Goal: Task Accomplishment & Management: Manage account settings

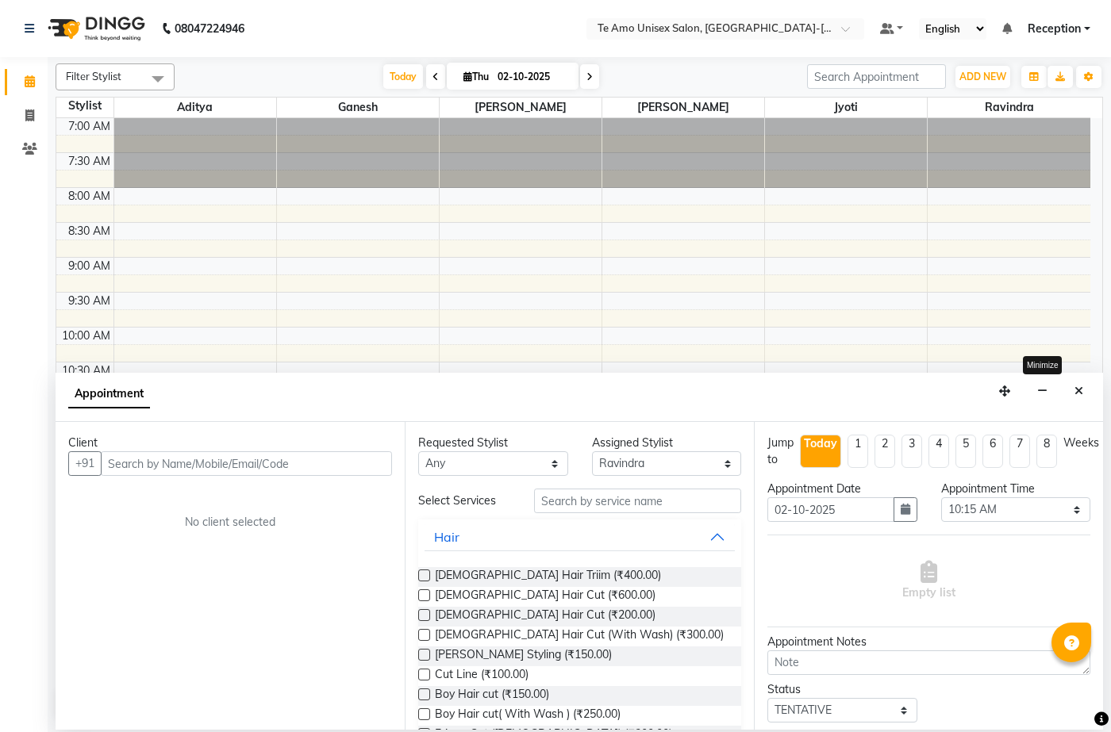
select select "92496"
select select "615"
select select "tentative"
click at [1075, 388] on icon "Close" at bounding box center [1078, 391] width 9 height 11
click at [1075, 388] on div "7:00 AM 7:30 AM 8:00 AM 8:30 AM 9:00 AM 9:30 AM 10:00 AM 10:30 AM 11:00 AM 11:3…" at bounding box center [573, 711] width 1034 height 1186
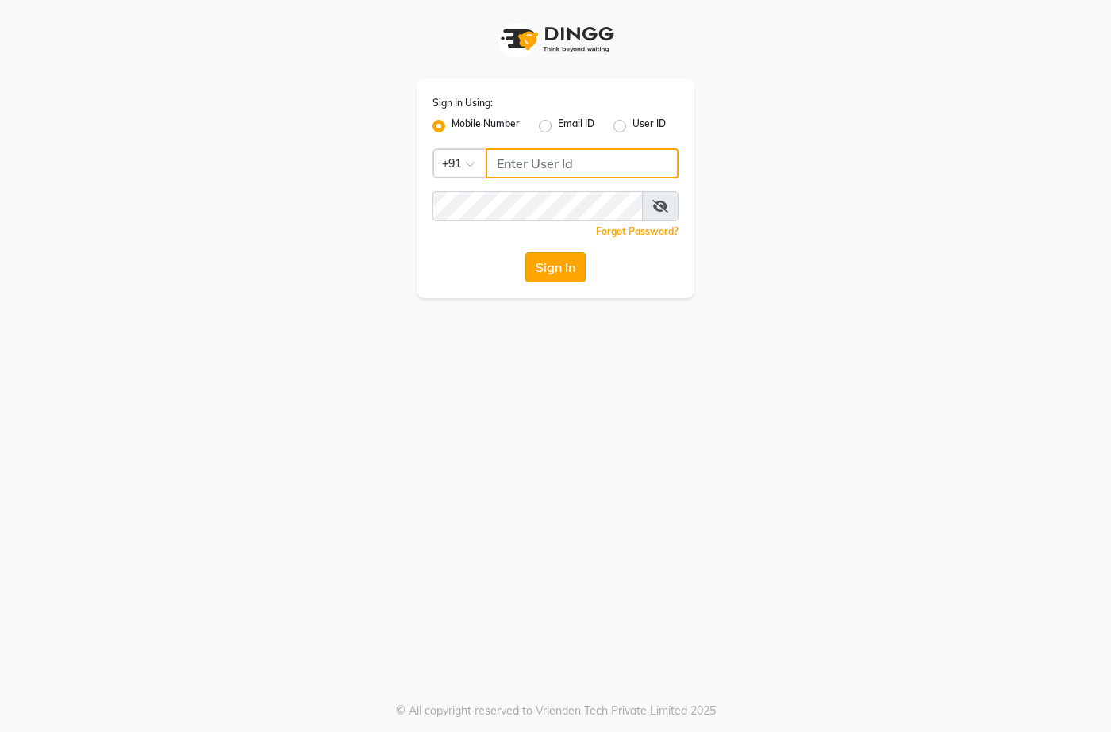
type input "7276004957"
click at [558, 273] on button "Sign In" at bounding box center [555, 267] width 60 height 30
click at [558, 273] on div "Sign In" at bounding box center [555, 267] width 246 height 30
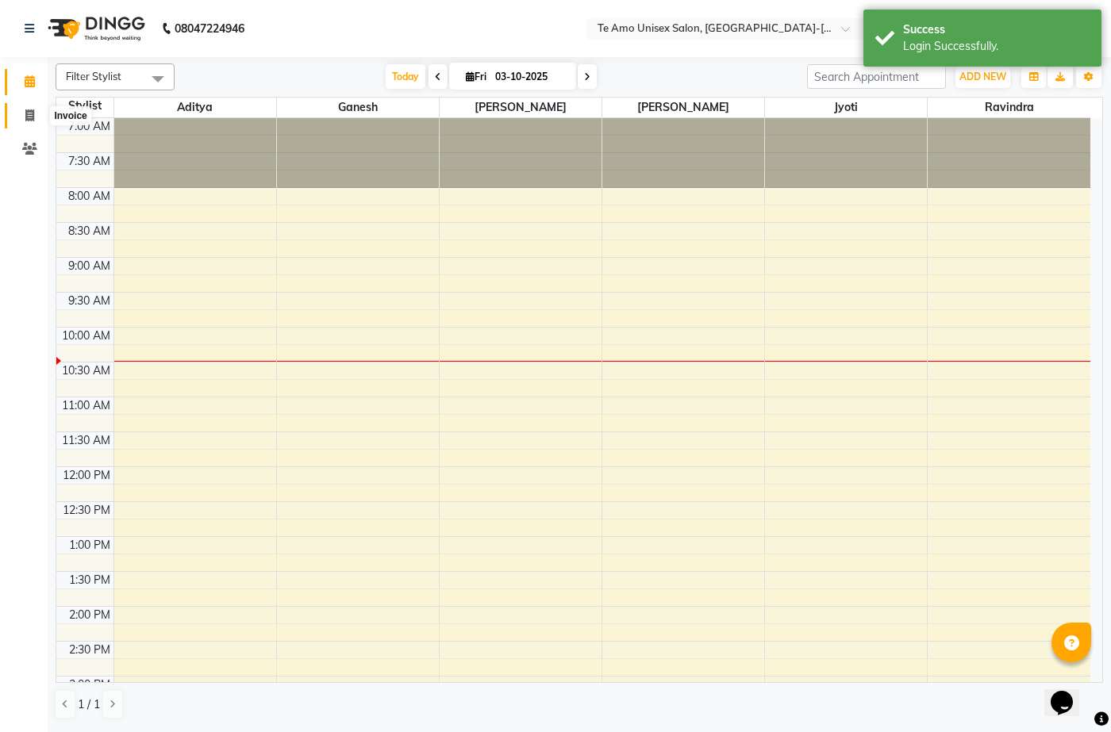
click at [31, 117] on icon at bounding box center [29, 115] width 9 height 12
select select "service"
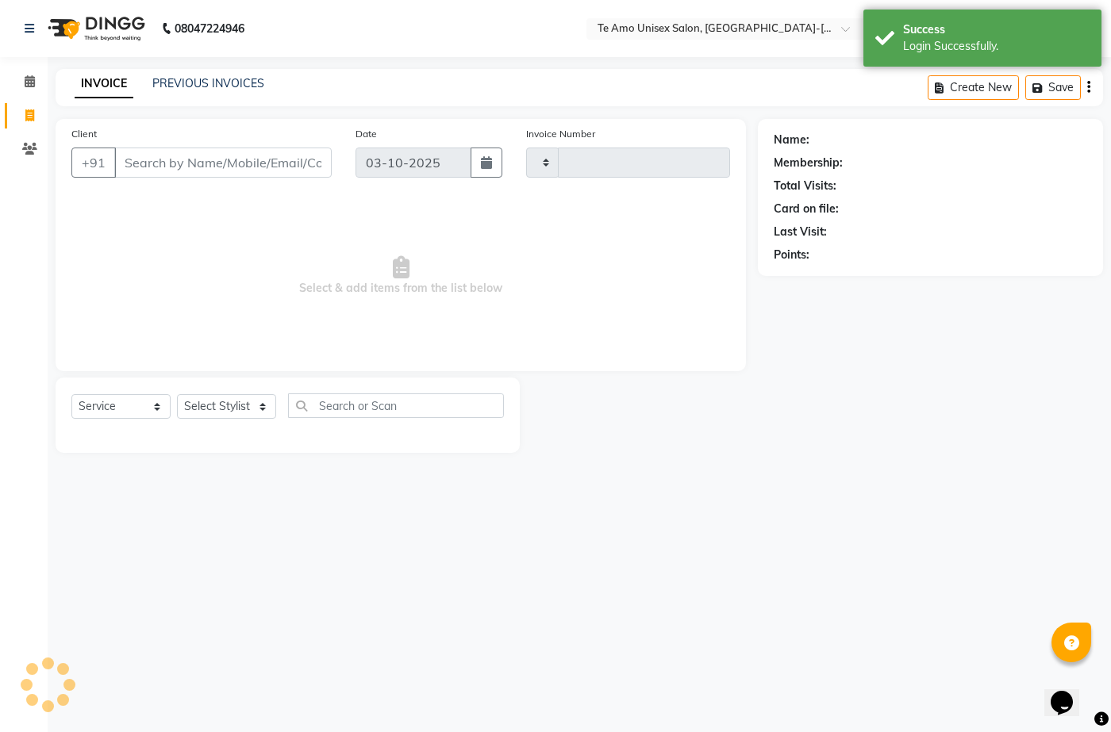
type input "2025"
select select "7836"
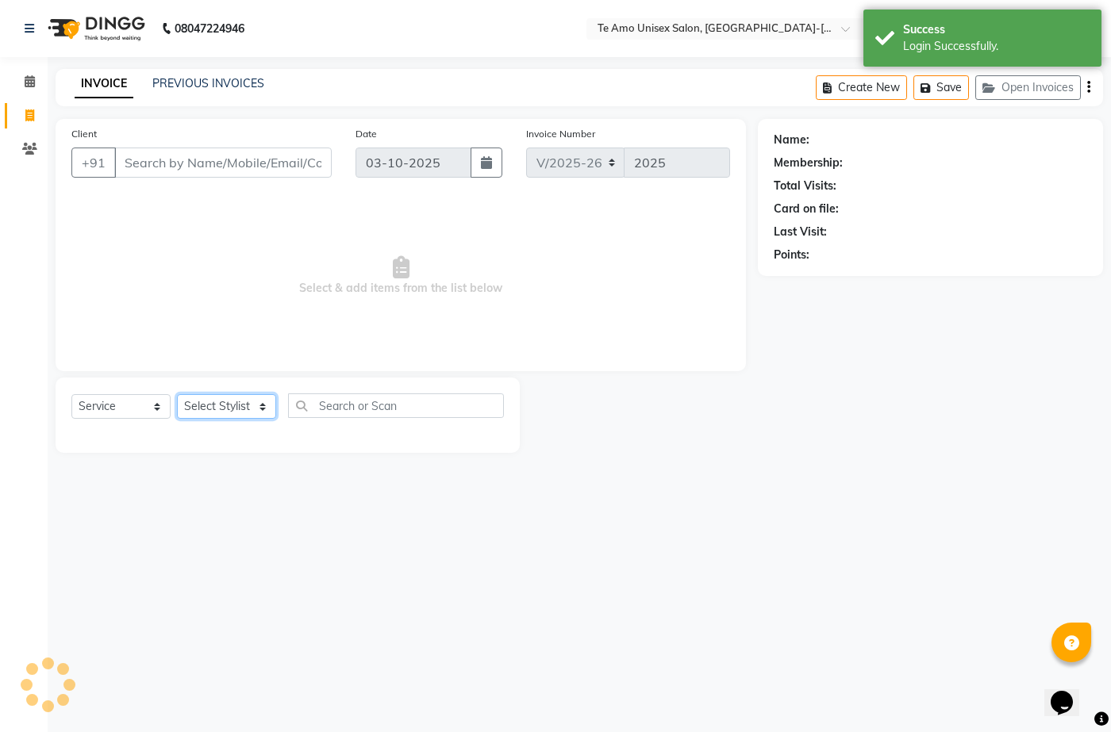
click at [238, 396] on select "Select Stylist [PERSON_NAME] Manager Ravindra Reception [PERSON_NAME]" at bounding box center [226, 406] width 99 height 25
drag, startPoint x: 238, startPoint y: 396, endPoint x: 238, endPoint y: 407, distance: 11.1
click at [238, 396] on select "Select Stylist [PERSON_NAME] Manager Ravindra Reception [PERSON_NAME]" at bounding box center [226, 406] width 99 height 25
click at [238, 418] on select "Select Stylist [PERSON_NAME] Manager Ravindra Reception [PERSON_NAME]" at bounding box center [226, 406] width 99 height 25
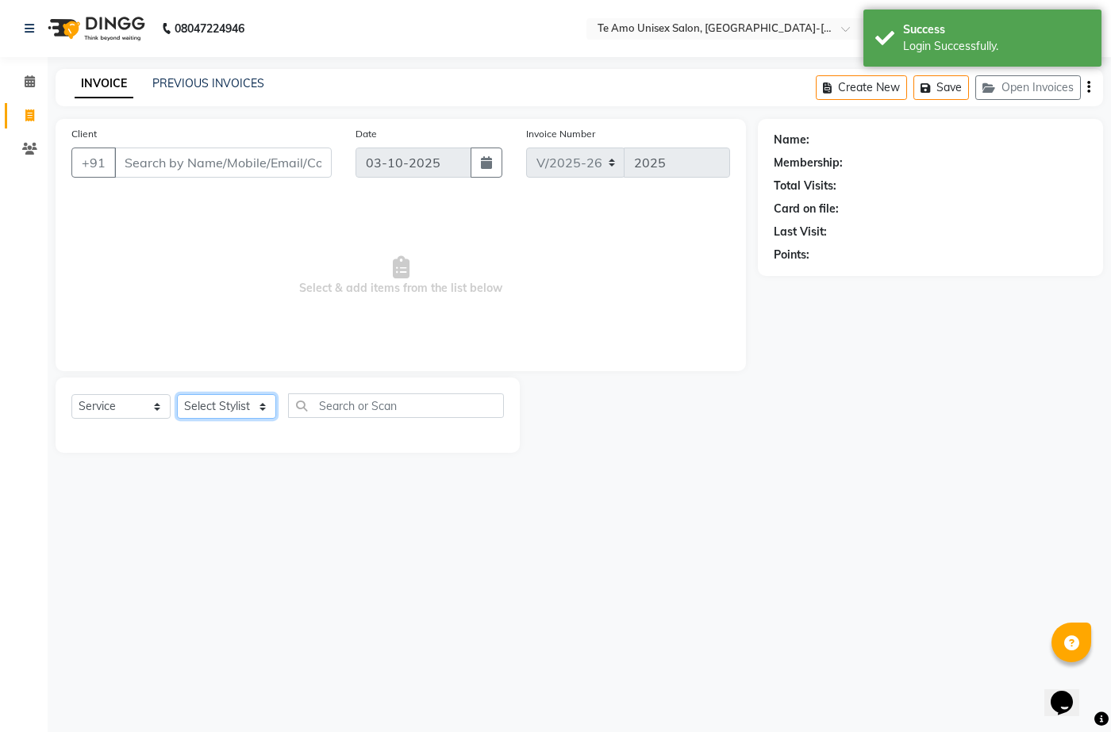
click at [234, 404] on select "Select Stylist [PERSON_NAME] Manager Ravindra Reception [PERSON_NAME]" at bounding box center [226, 406] width 99 height 25
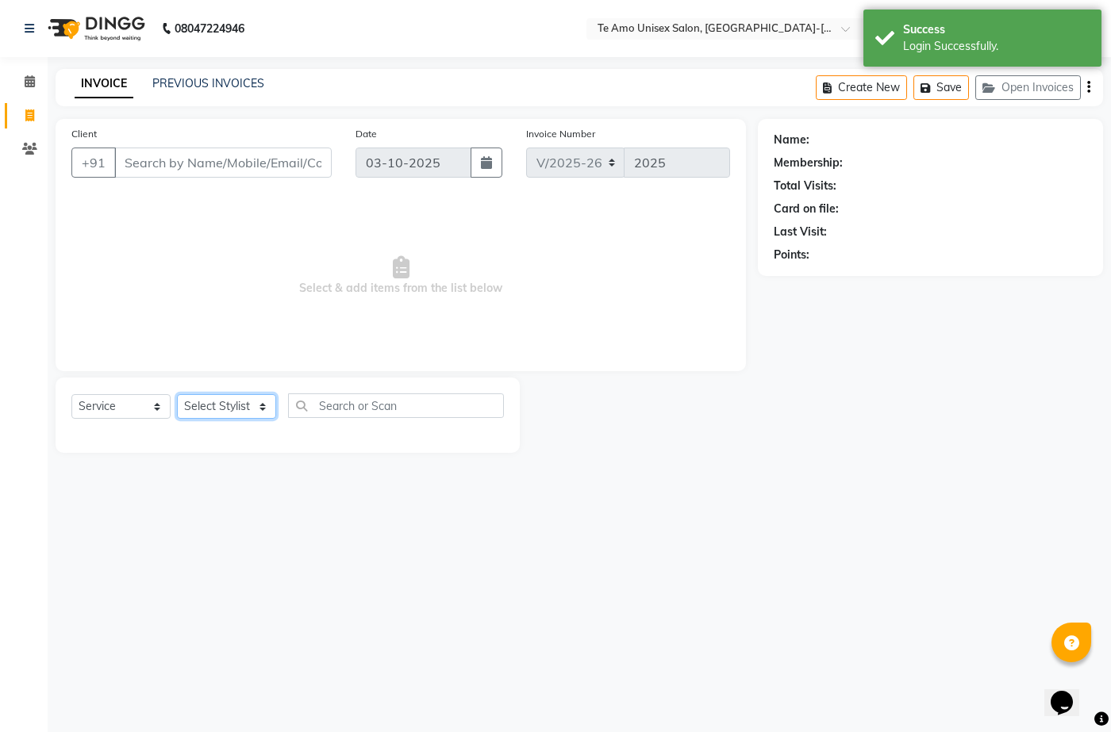
click at [235, 404] on select "Select Stylist [PERSON_NAME] Manager Ravindra Reception [PERSON_NAME]" at bounding box center [226, 406] width 99 height 25
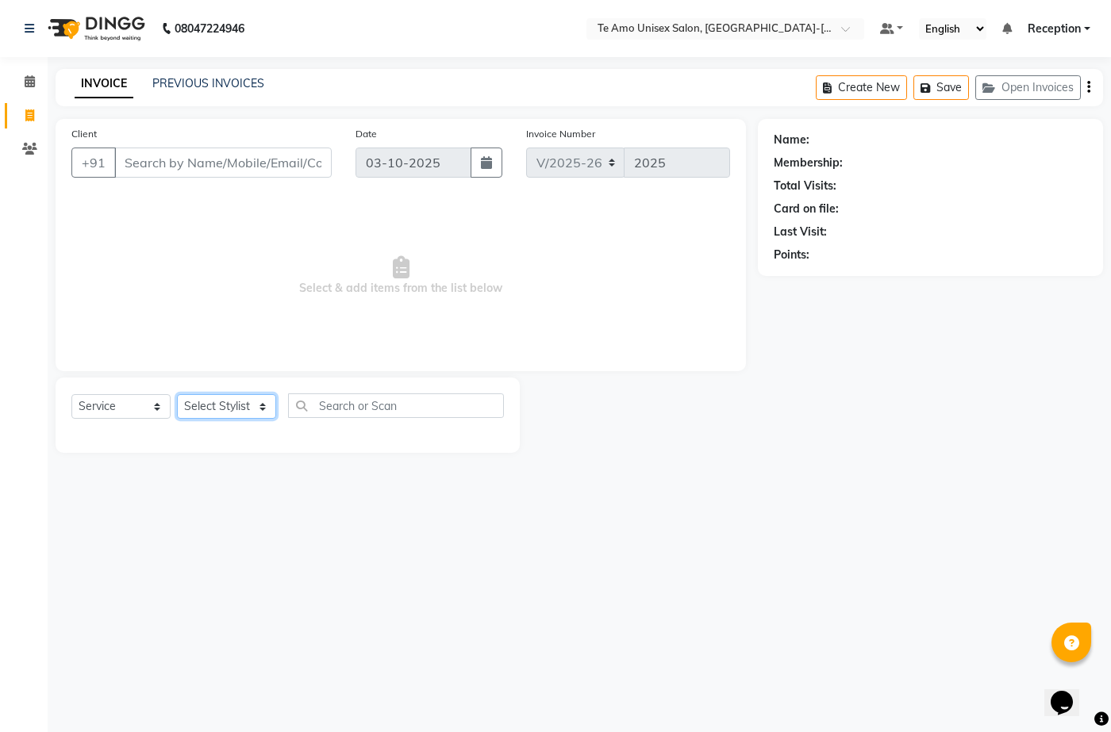
click at [237, 404] on select "Select Stylist [PERSON_NAME] Manager Ravindra Reception [PERSON_NAME]" at bounding box center [226, 406] width 99 height 25
click at [238, 400] on select "Select Stylist [PERSON_NAME] Manager Ravindra Reception [PERSON_NAME]" at bounding box center [226, 406] width 99 height 25
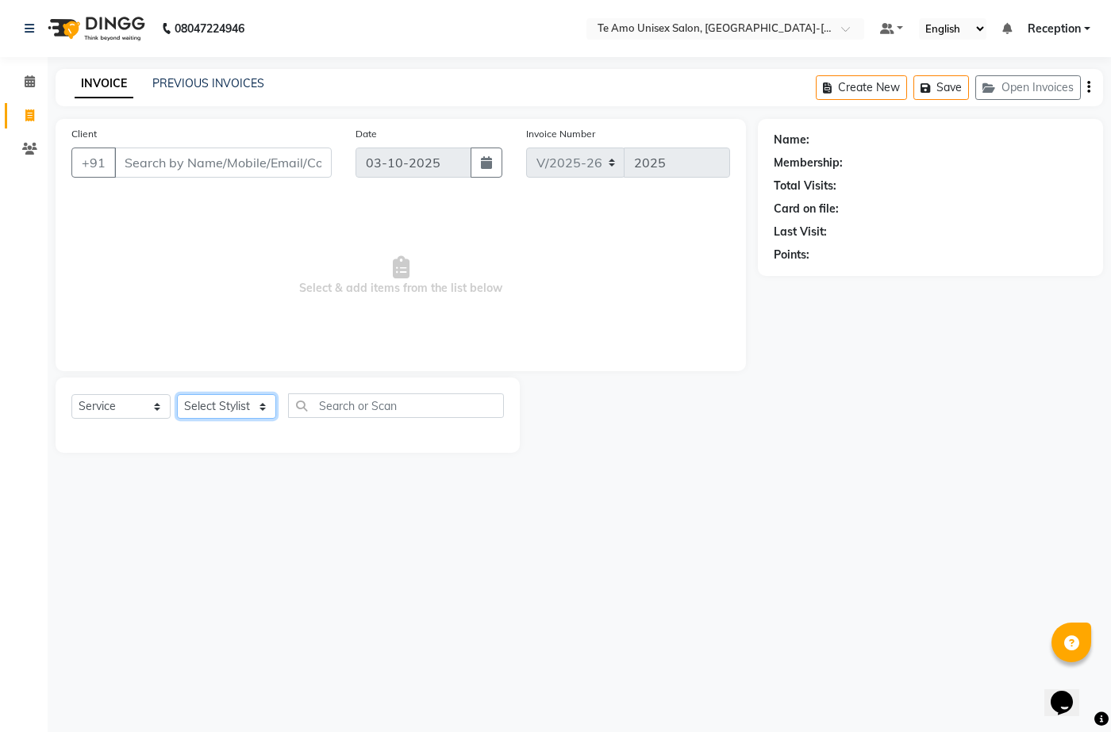
click at [238, 400] on select "Select Stylist [PERSON_NAME] Manager Ravindra Reception [PERSON_NAME]" at bounding box center [226, 406] width 99 height 25
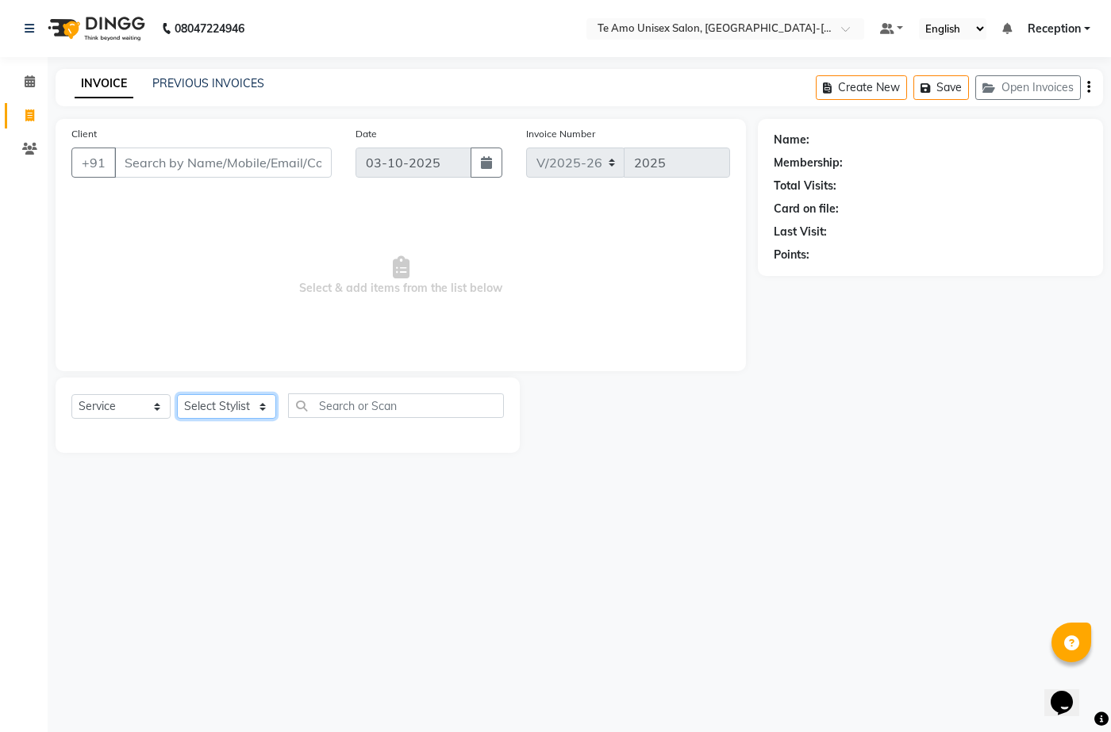
click at [238, 400] on select "Select Stylist [PERSON_NAME] Manager Ravindra Reception [PERSON_NAME]" at bounding box center [226, 406] width 99 height 25
select select "73962"
click at [177, 394] on select "Select Stylist [PERSON_NAME] Manager Ravindra Reception [PERSON_NAME]" at bounding box center [226, 406] width 99 height 25
click at [234, 453] on div "Select Service Product Membership Package Voucher Prepaid Gift Card Select Styl…" at bounding box center [288, 415] width 464 height 75
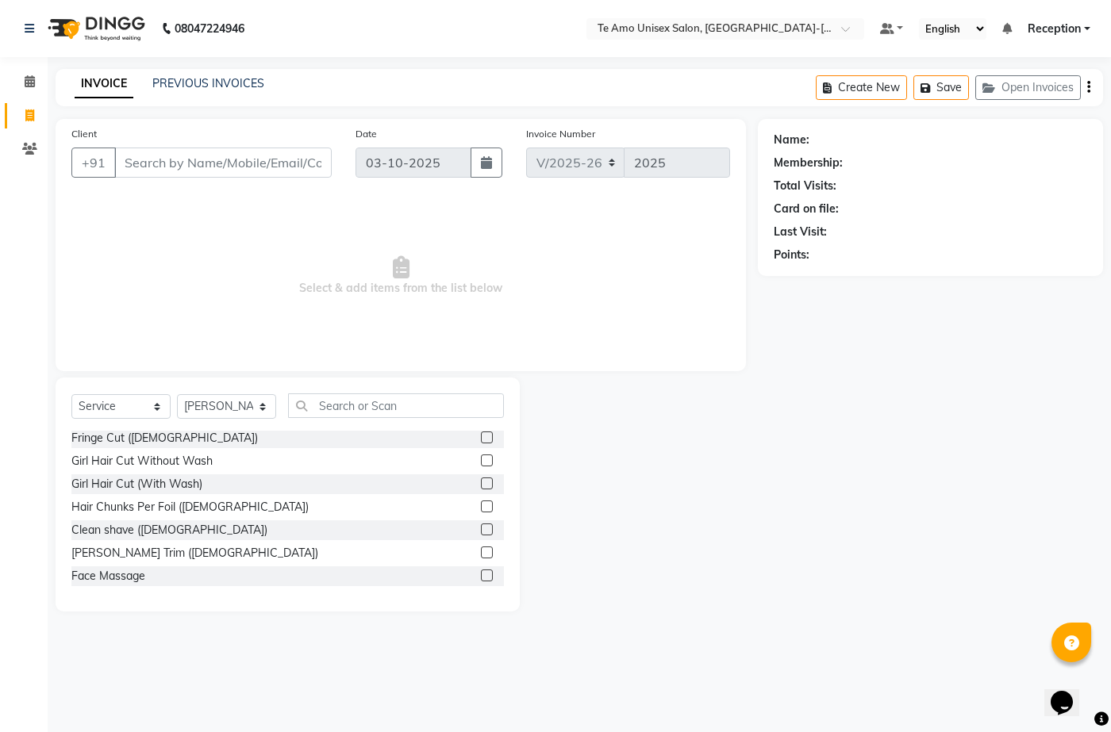
scroll to position [159, 0]
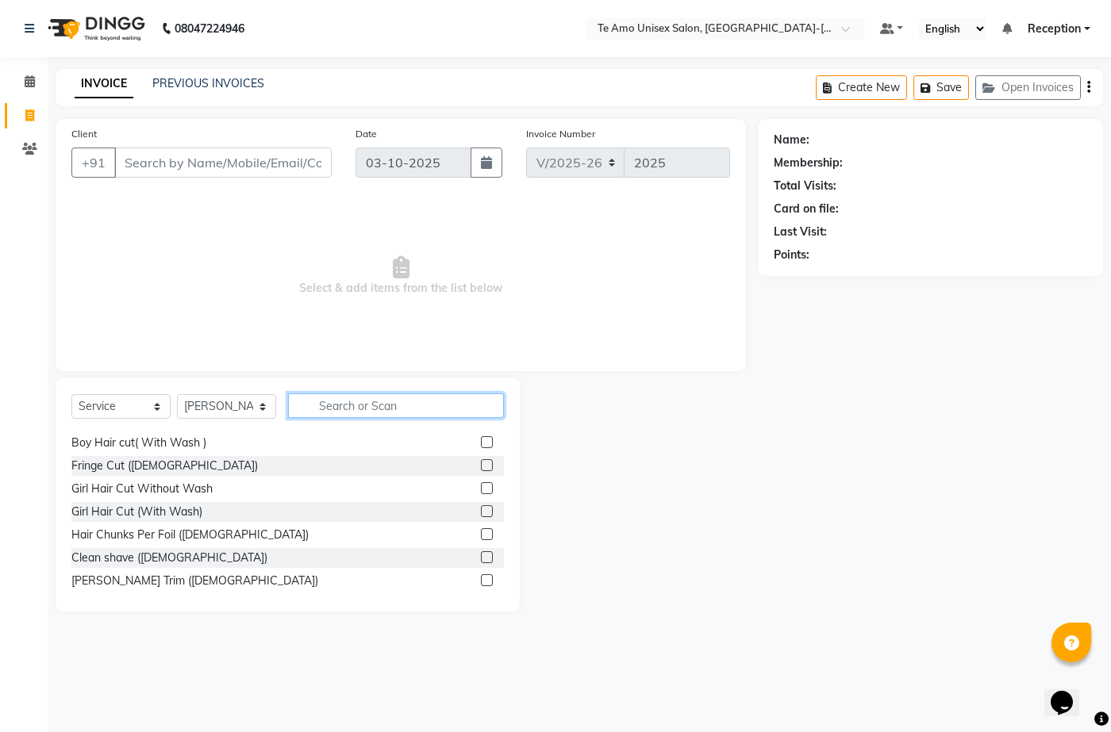
click at [334, 400] on input "text" at bounding box center [396, 406] width 216 height 25
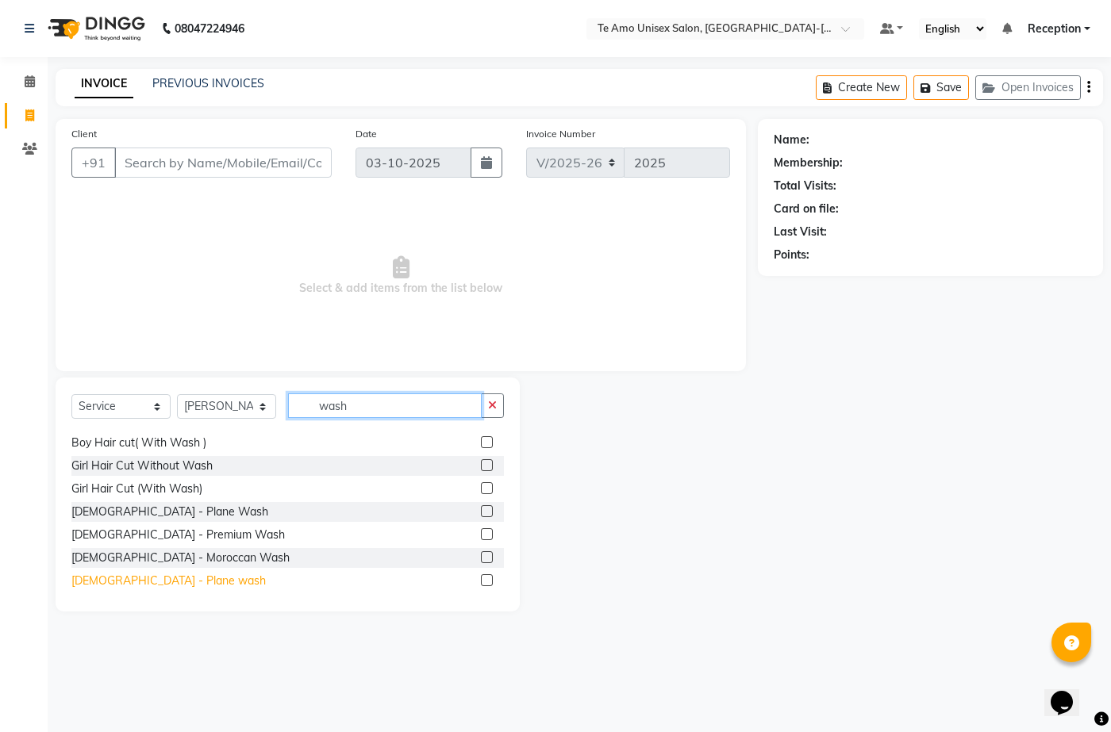
type input "wash"
click at [152, 581] on div "[DEMOGRAPHIC_DATA] - Plane wash" at bounding box center [168, 581] width 194 height 17
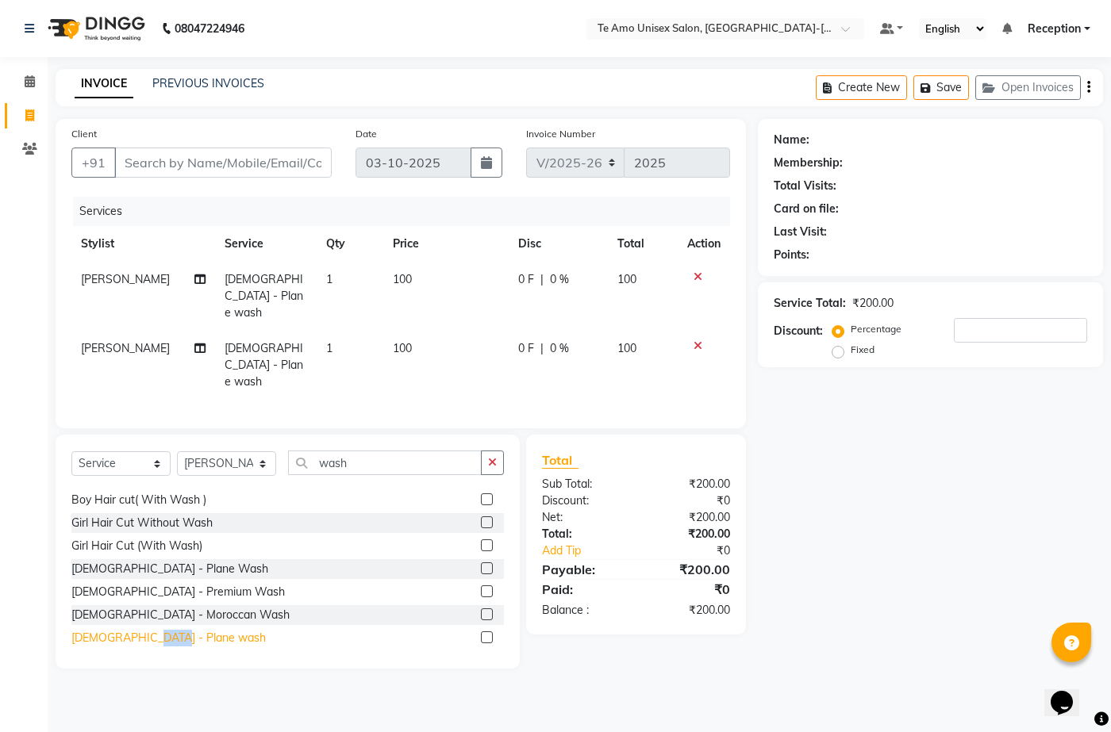
checkbox input "false"
click at [693, 340] on icon at bounding box center [697, 345] width 9 height 11
click at [693, 328] on div "Services Stylist Service Qty Price Disc Total Action [PERSON_NAME] [DEMOGRAPHIC…" at bounding box center [400, 305] width 659 height 216
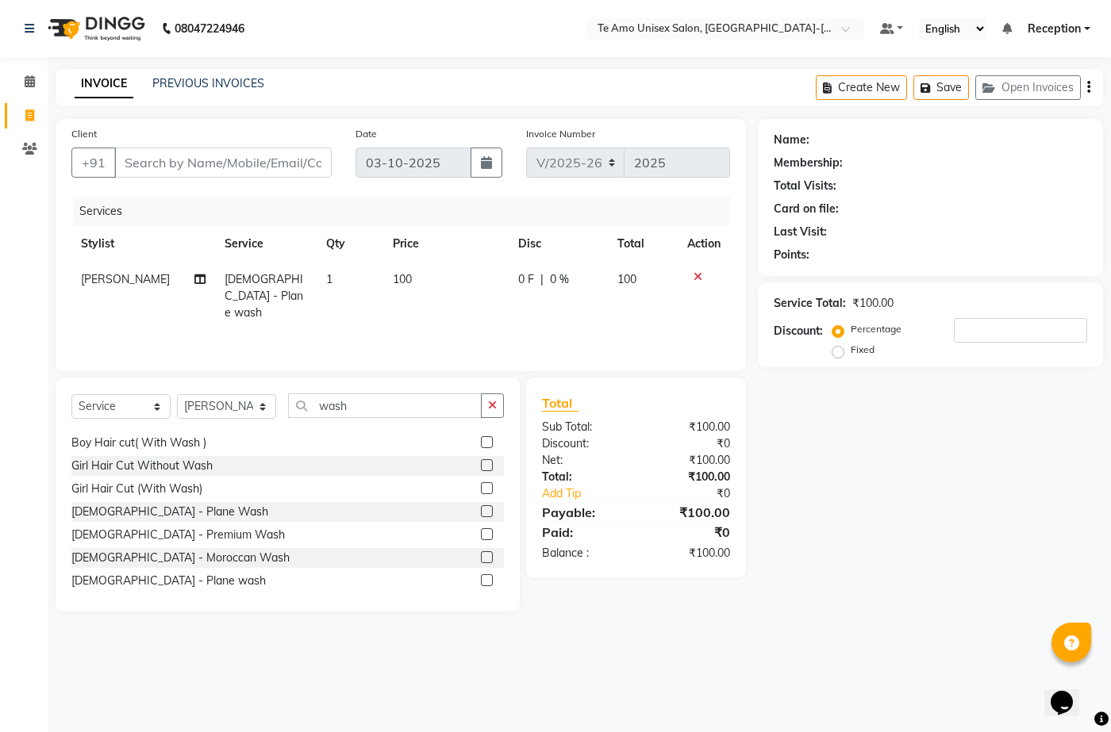
scroll to position [94, 0]
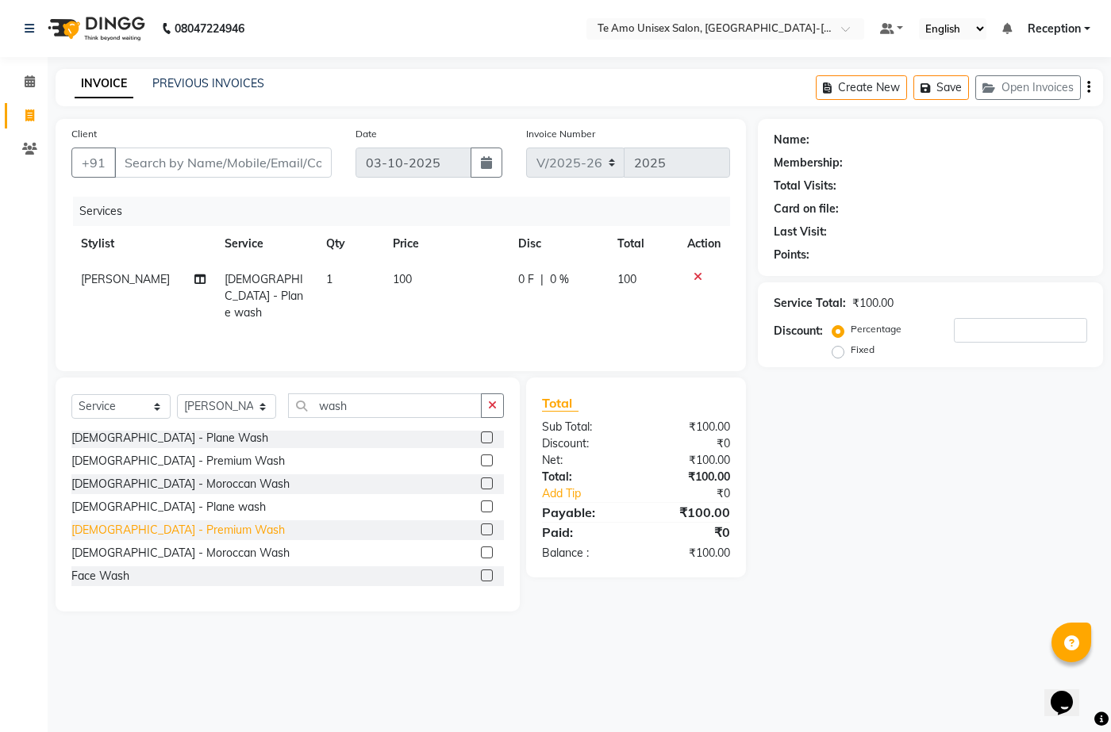
click at [142, 531] on div "[DEMOGRAPHIC_DATA] - Premium Wash" at bounding box center [177, 530] width 213 height 17
click at [142, 531] on div "[DEMOGRAPHIC_DATA] Hair Cut (With Wash) Boy Hair cut( With Wash ) Girl Hair Cut…" at bounding box center [287, 510] width 432 height 159
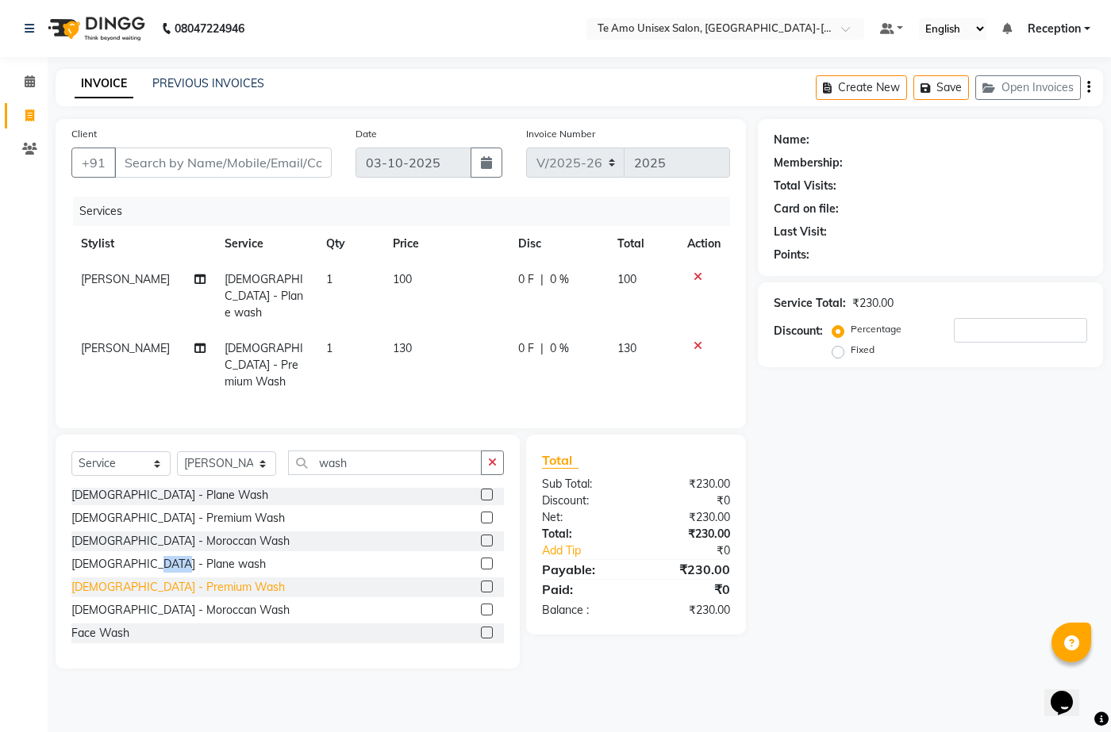
checkbox input "false"
click at [695, 340] on icon at bounding box center [697, 345] width 9 height 11
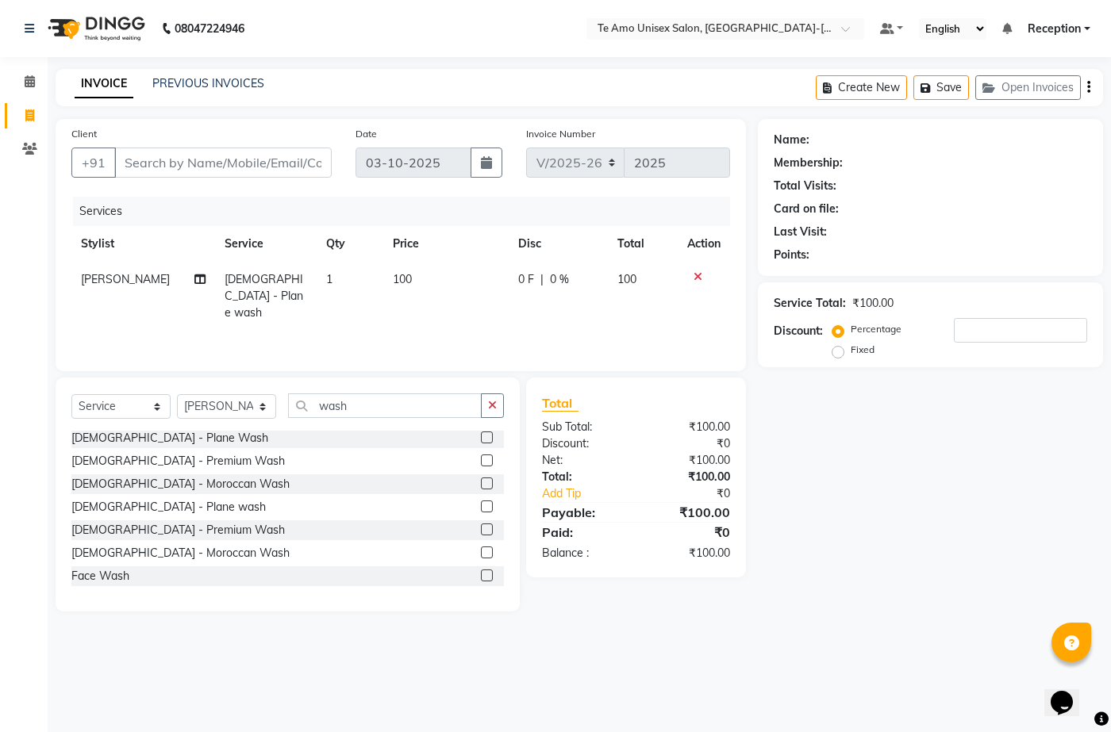
drag, startPoint x: 855, startPoint y: 386, endPoint x: 365, endPoint y: 309, distance: 495.5
click at [857, 389] on div "Name: Membership: Total Visits: Card on file: Last Visit: Points: Service Total…" at bounding box center [936, 365] width 357 height 493
click at [151, 160] on input "Client" at bounding box center [222, 163] width 217 height 30
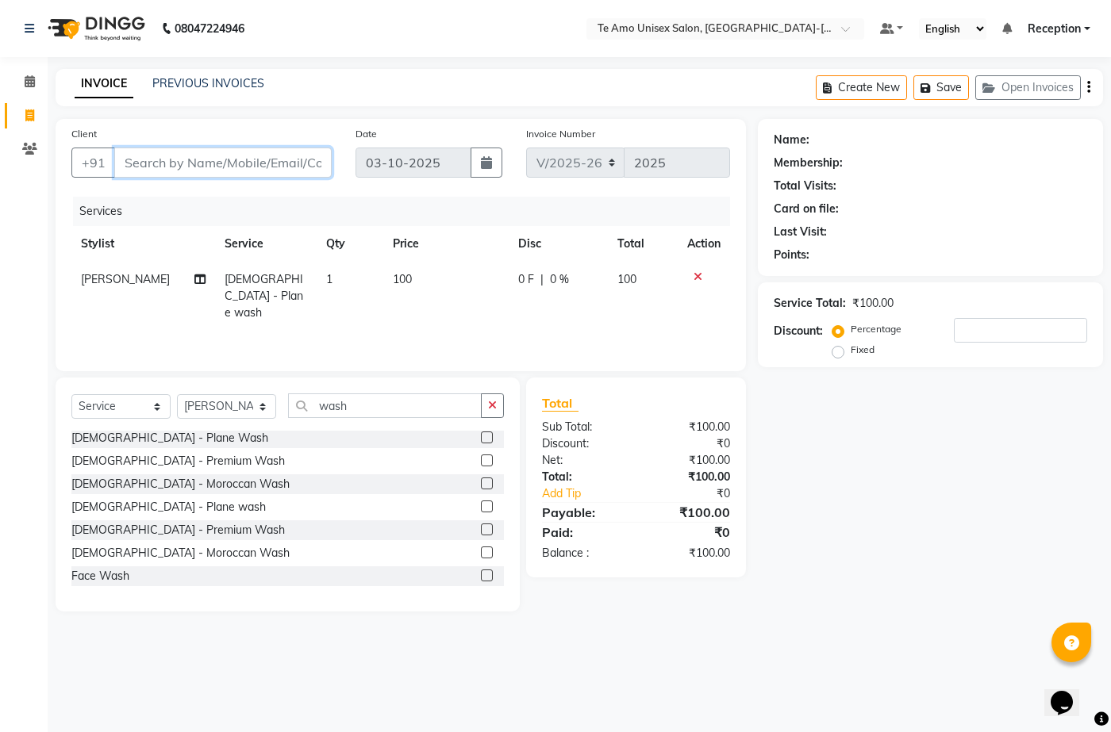
type input "6"
type input "0"
type input "6201570954"
click at [289, 158] on span "Add Client" at bounding box center [290, 163] width 63 height 16
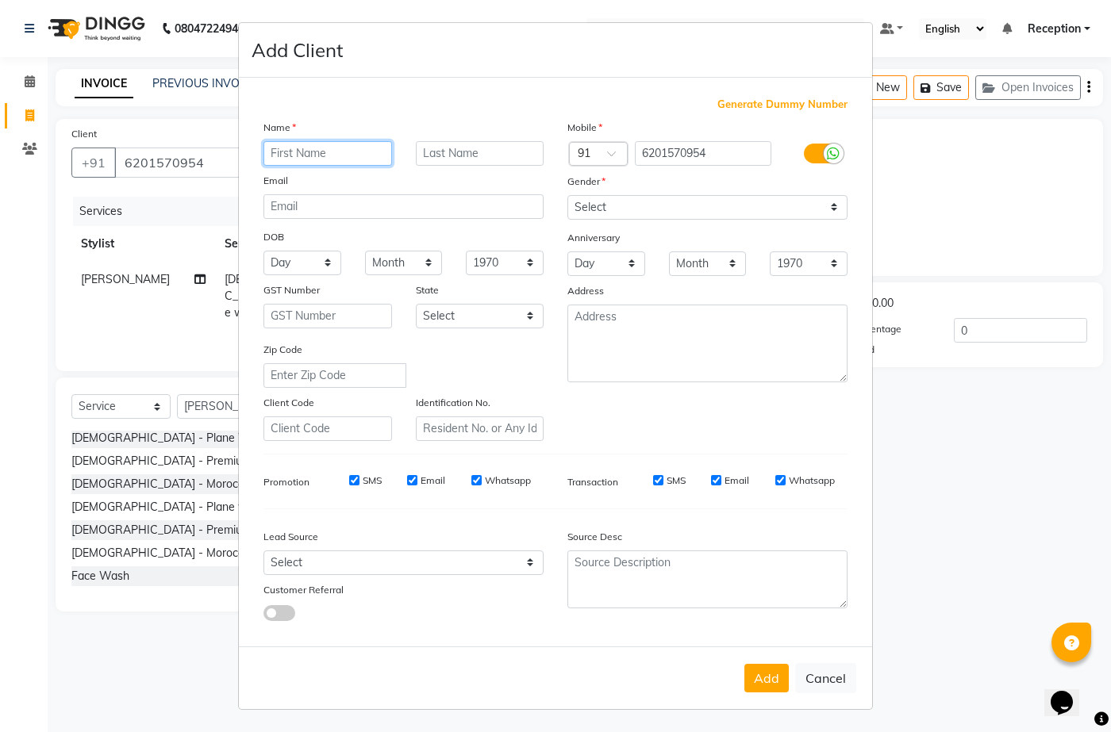
click at [294, 149] on input "text" at bounding box center [327, 153] width 129 height 25
type input "[PERSON_NAME]"
click at [490, 151] on input "text" at bounding box center [480, 153] width 129 height 25
type input "cheetan"
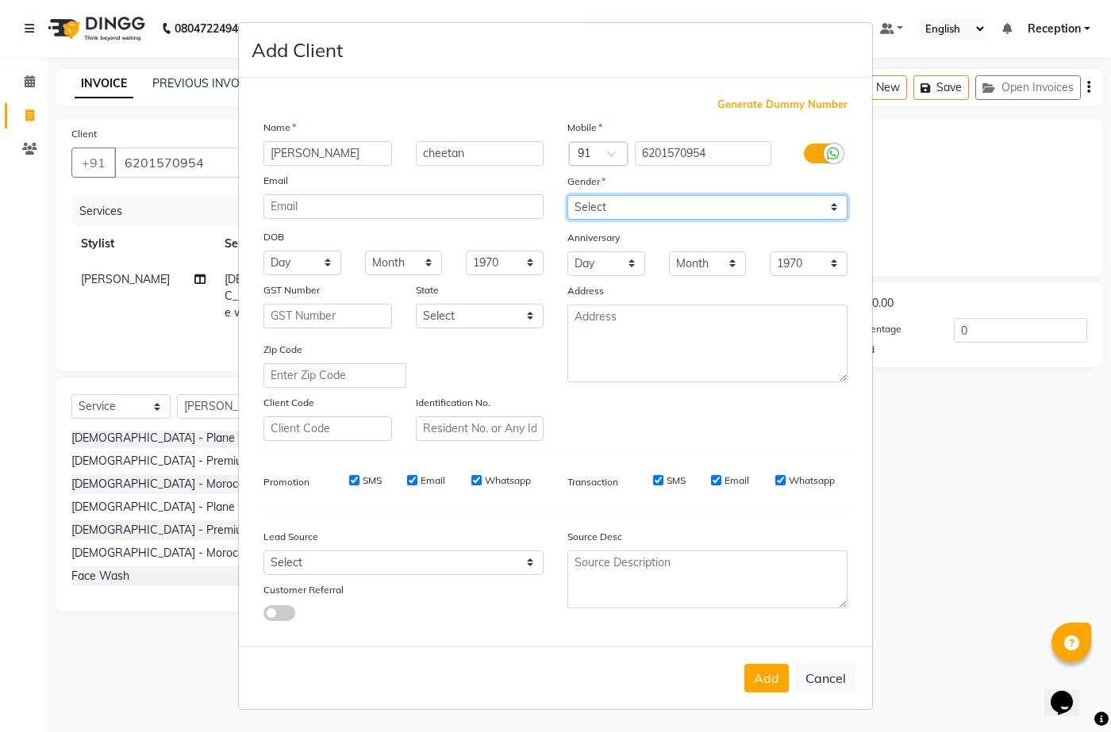
click at [590, 205] on select "Select [DEMOGRAPHIC_DATA] [DEMOGRAPHIC_DATA] Other Prefer Not To Say" at bounding box center [707, 207] width 280 height 25
select select "[DEMOGRAPHIC_DATA]"
click at [567, 195] on select "Select [DEMOGRAPHIC_DATA] [DEMOGRAPHIC_DATA] Other Prefer Not To Say" at bounding box center [707, 207] width 280 height 25
click at [761, 675] on button "Add" at bounding box center [766, 678] width 44 height 29
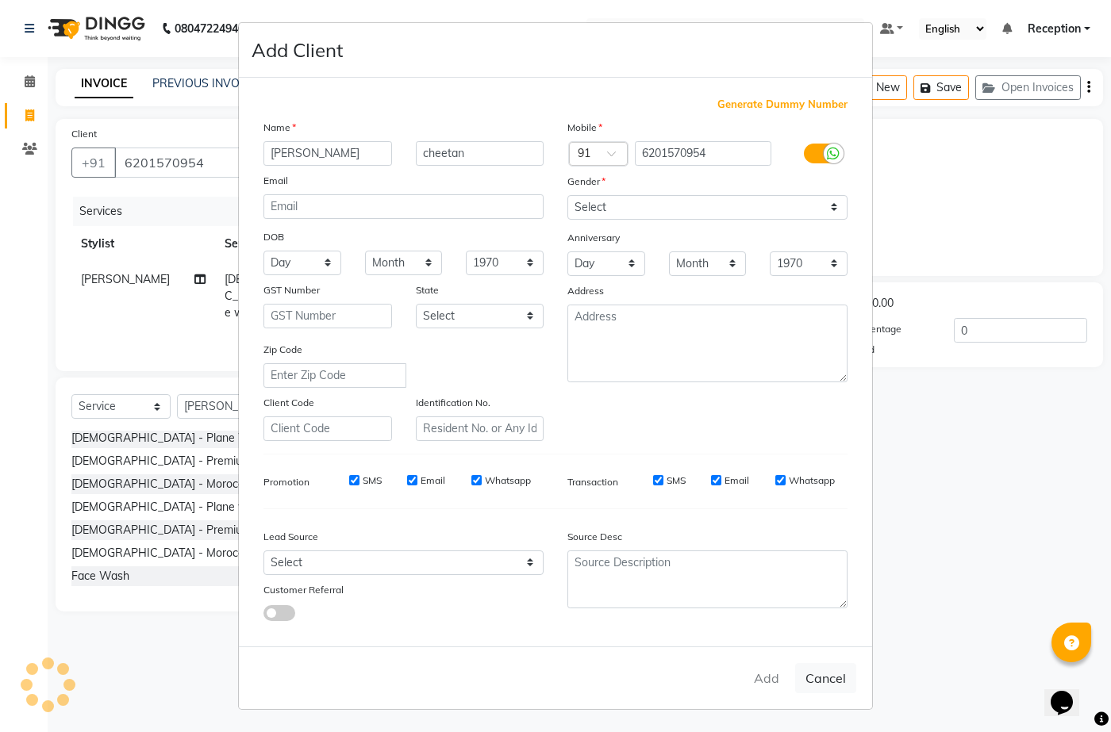
click at [761, 675] on div "Add Cancel" at bounding box center [555, 678] width 633 height 63
type input "62******54"
select select
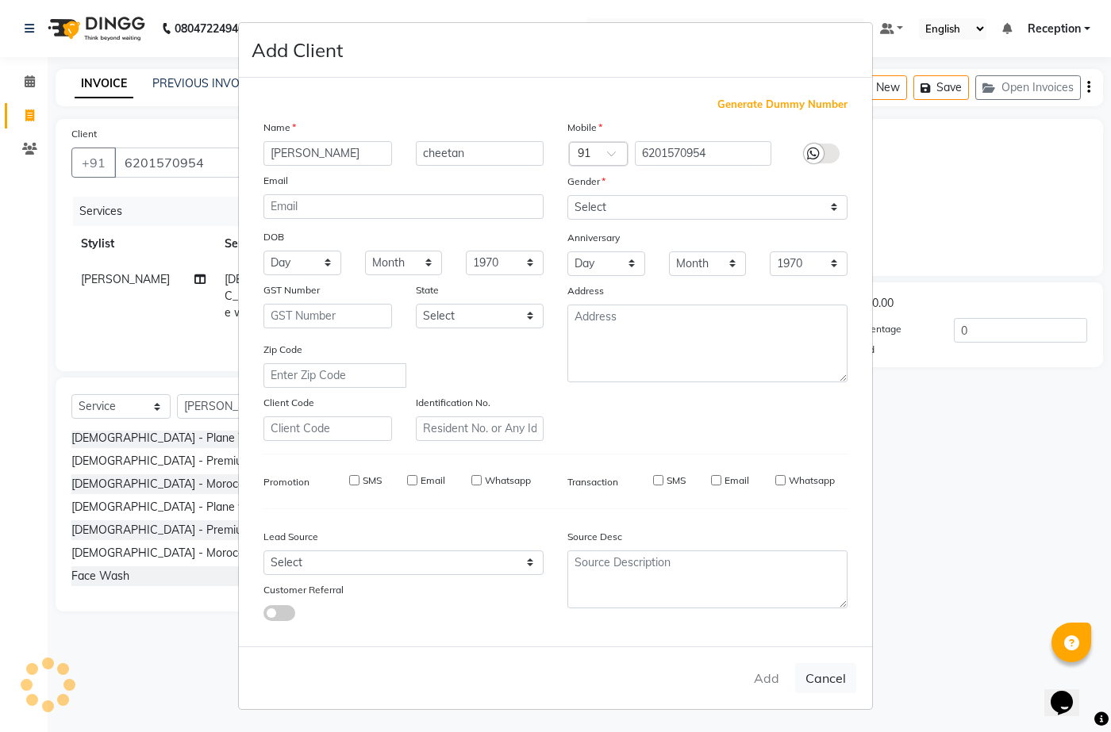
select select
checkbox input "false"
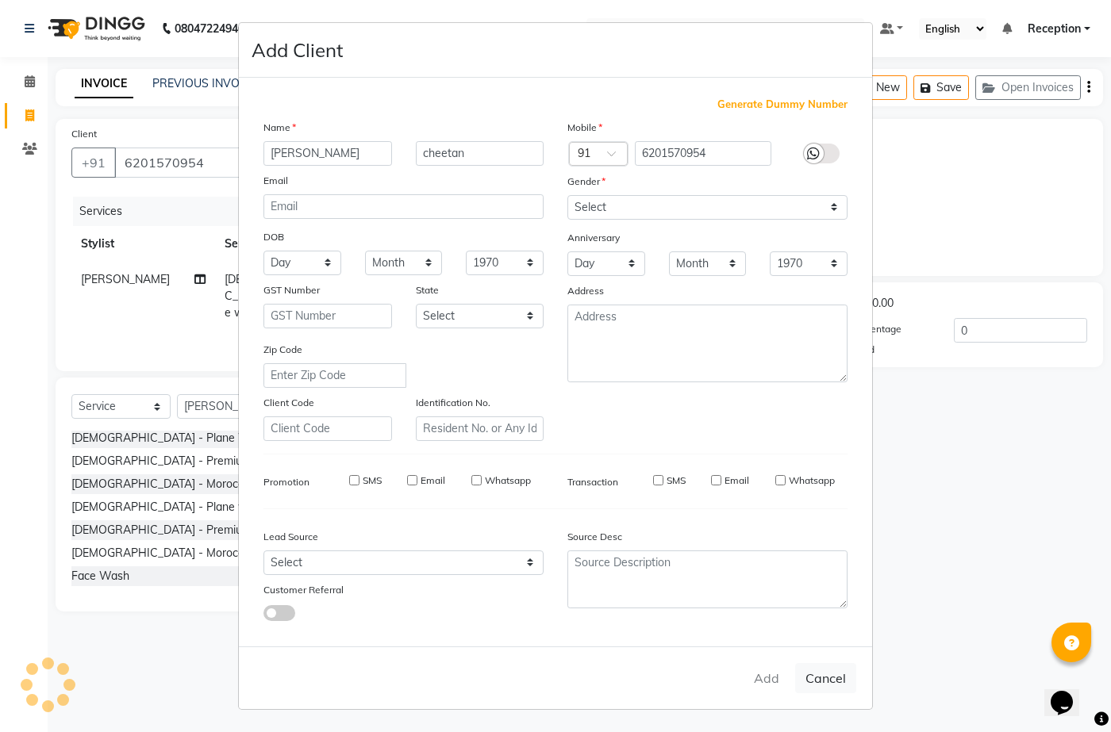
checkbox input "false"
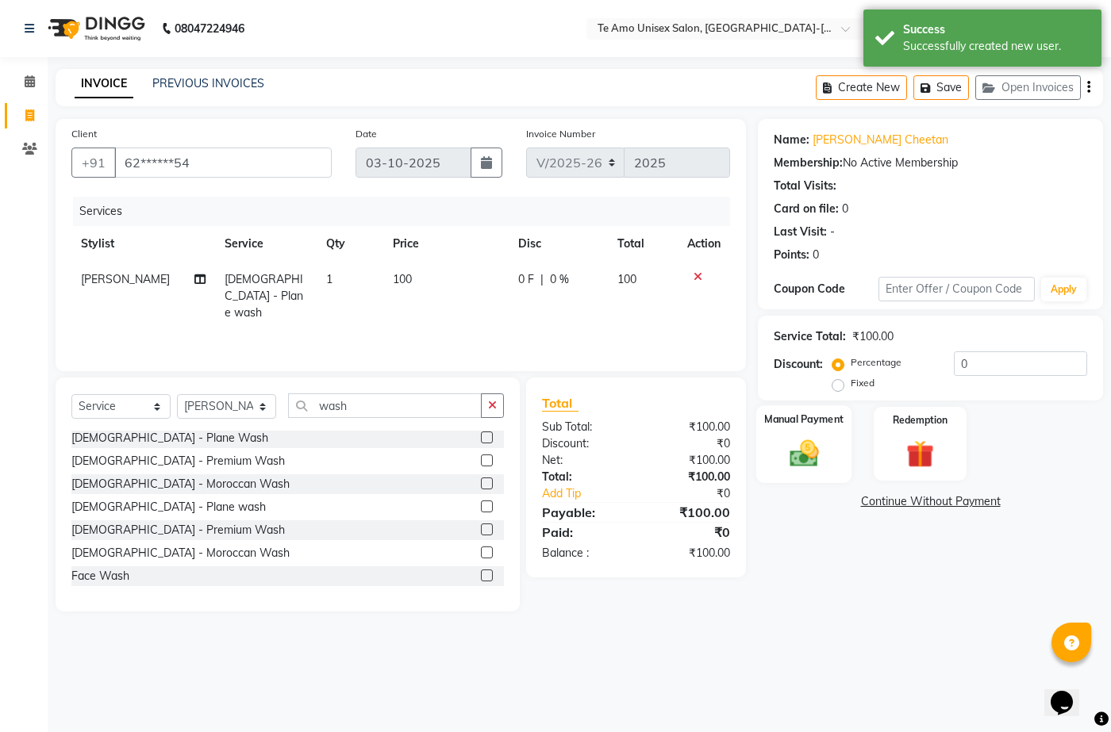
click at [804, 455] on img at bounding box center [803, 452] width 47 height 33
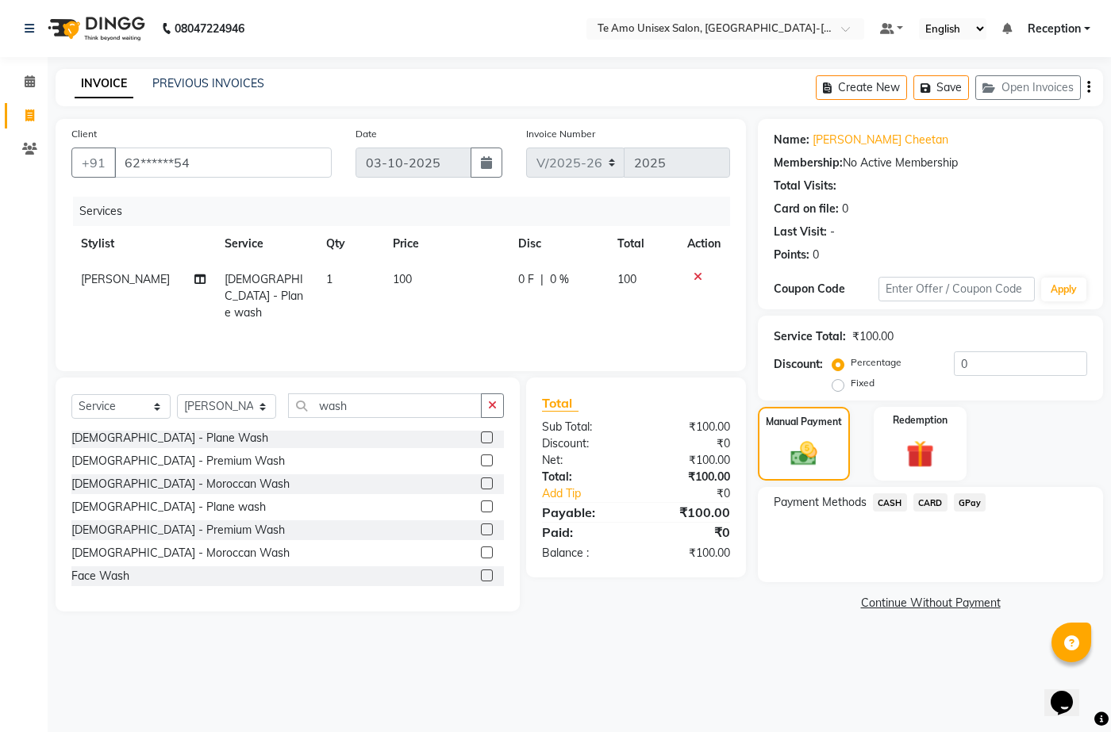
click at [975, 497] on span "GPay" at bounding box center [970, 503] width 33 height 18
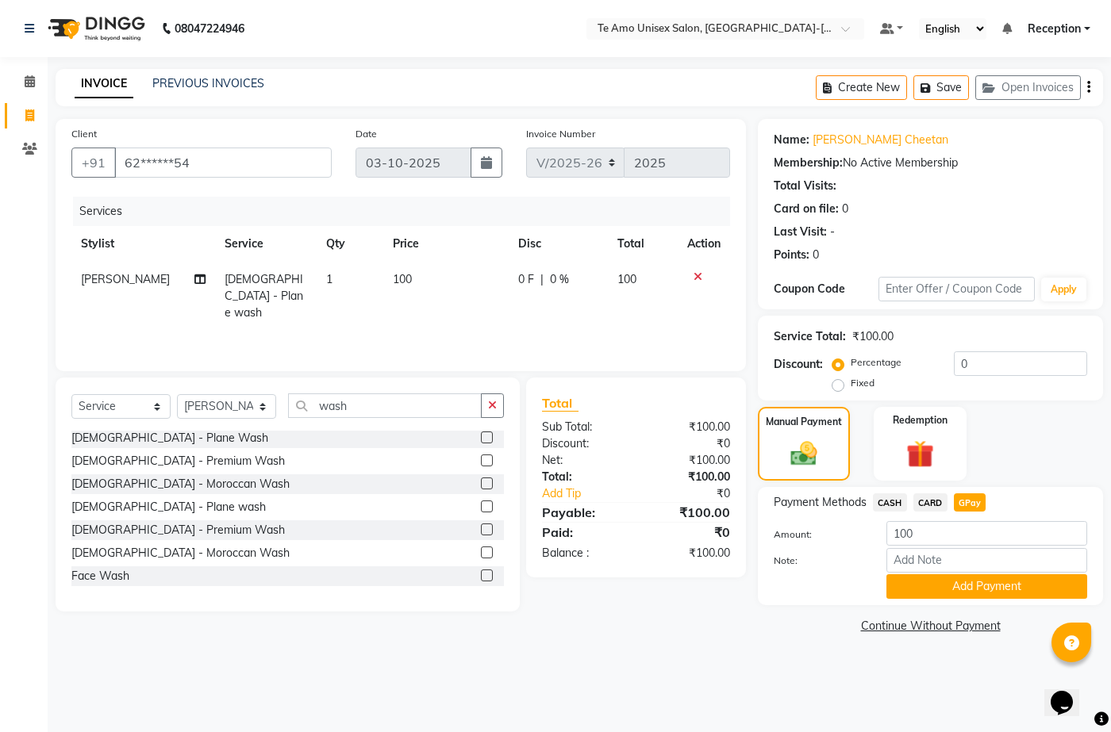
click at [969, 584] on button "Add Payment" at bounding box center [986, 586] width 201 height 25
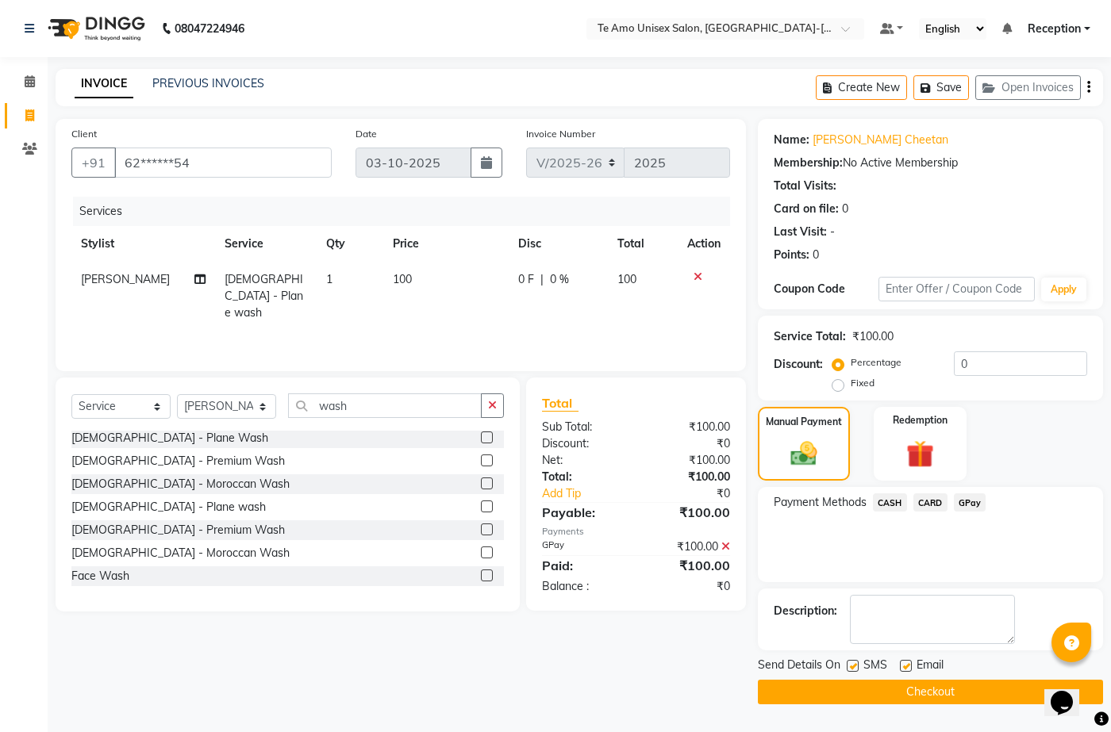
click at [969, 584] on div "Name: [PERSON_NAME] Membership: No Active Membership Total Visits: Card on file…" at bounding box center [936, 412] width 357 height 586
click at [927, 687] on button "Checkout" at bounding box center [930, 692] width 345 height 25
click at [927, 687] on div "Checkout" at bounding box center [930, 692] width 345 height 25
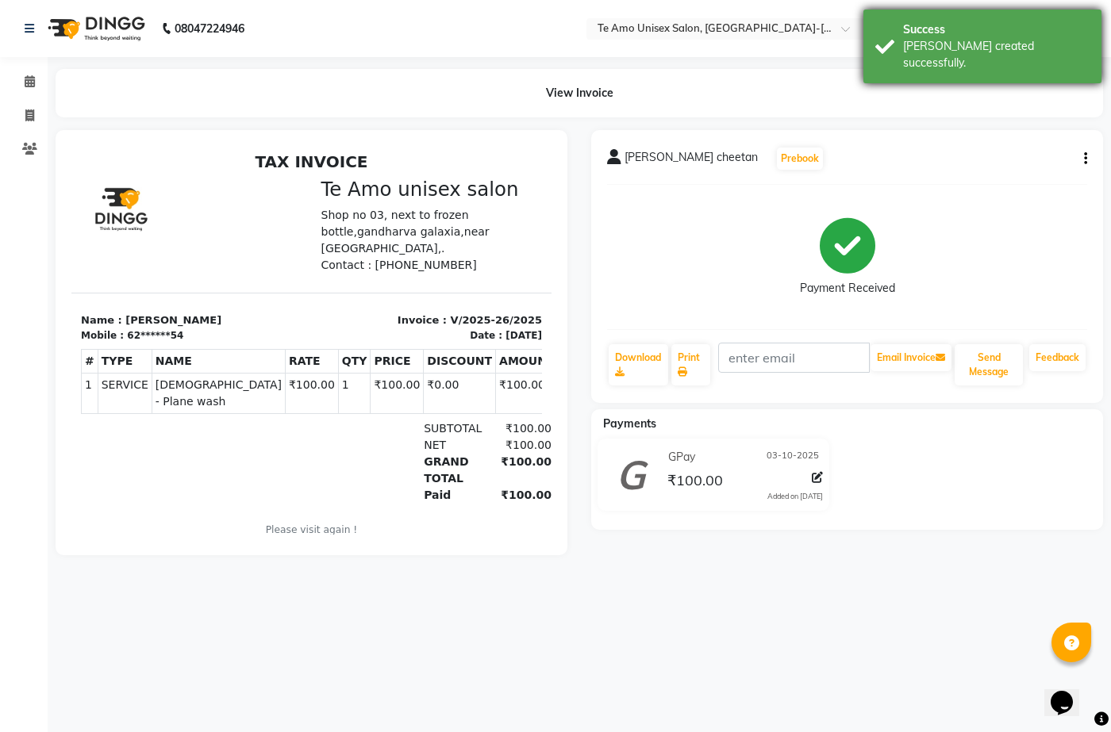
click at [938, 25] on div "Success" at bounding box center [996, 29] width 186 height 17
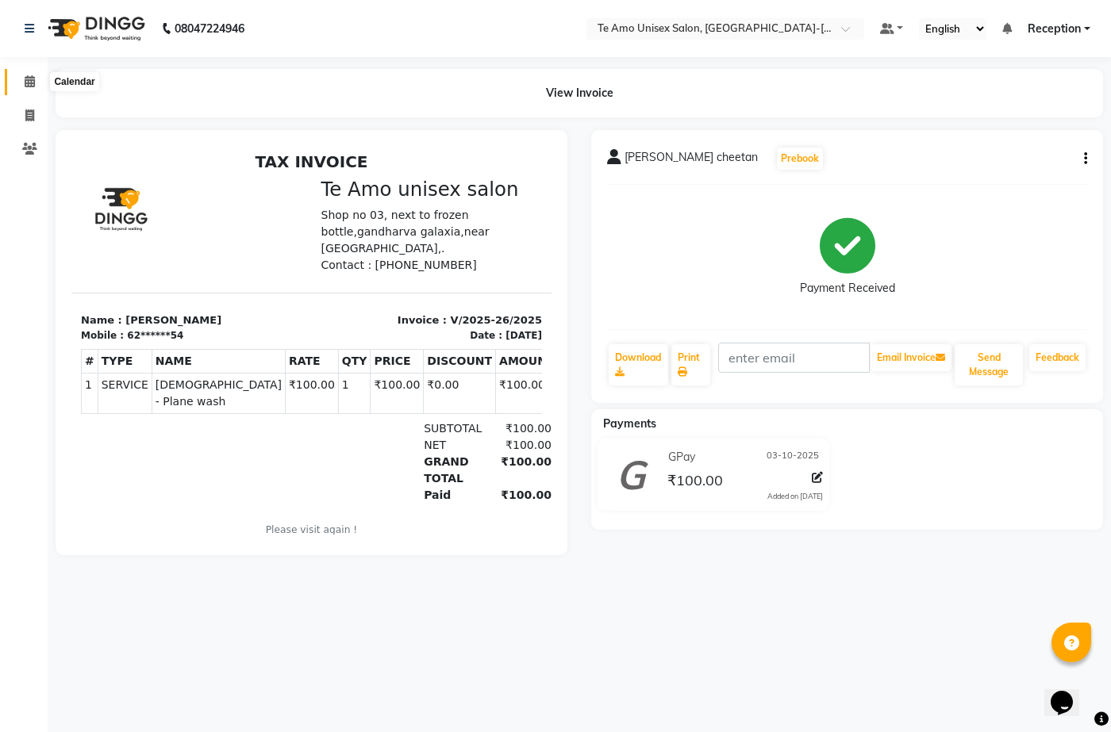
click at [29, 78] on icon at bounding box center [30, 81] width 10 height 12
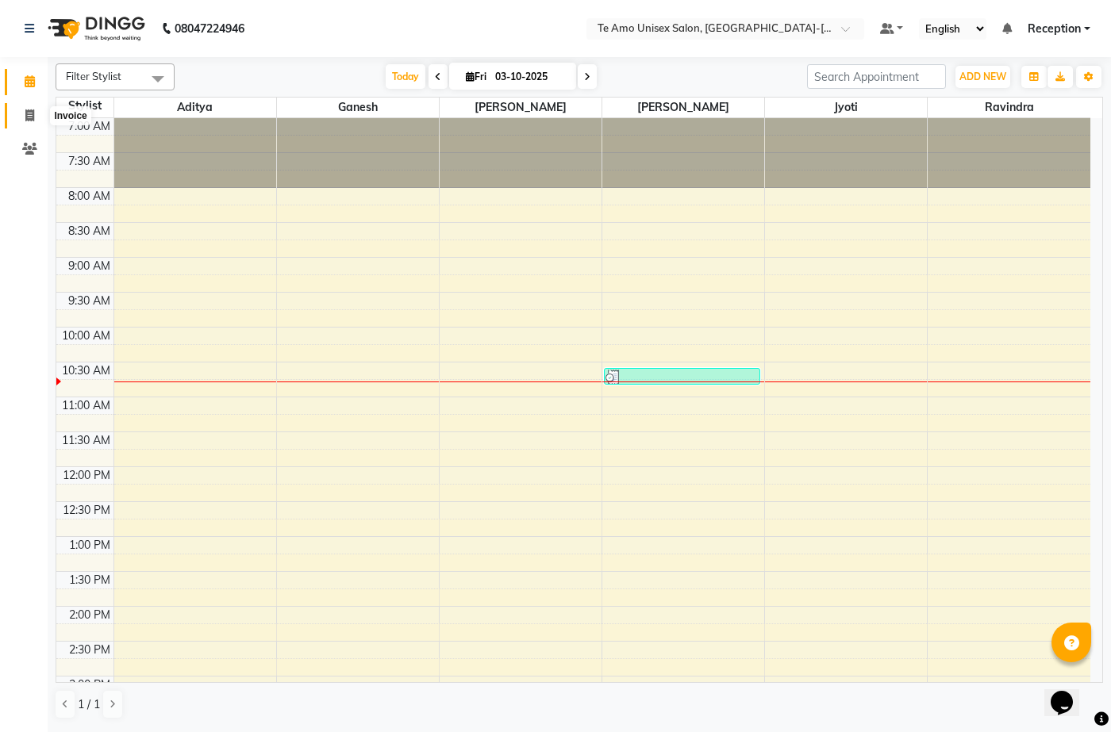
click at [28, 113] on icon at bounding box center [29, 115] width 9 height 12
select select "service"
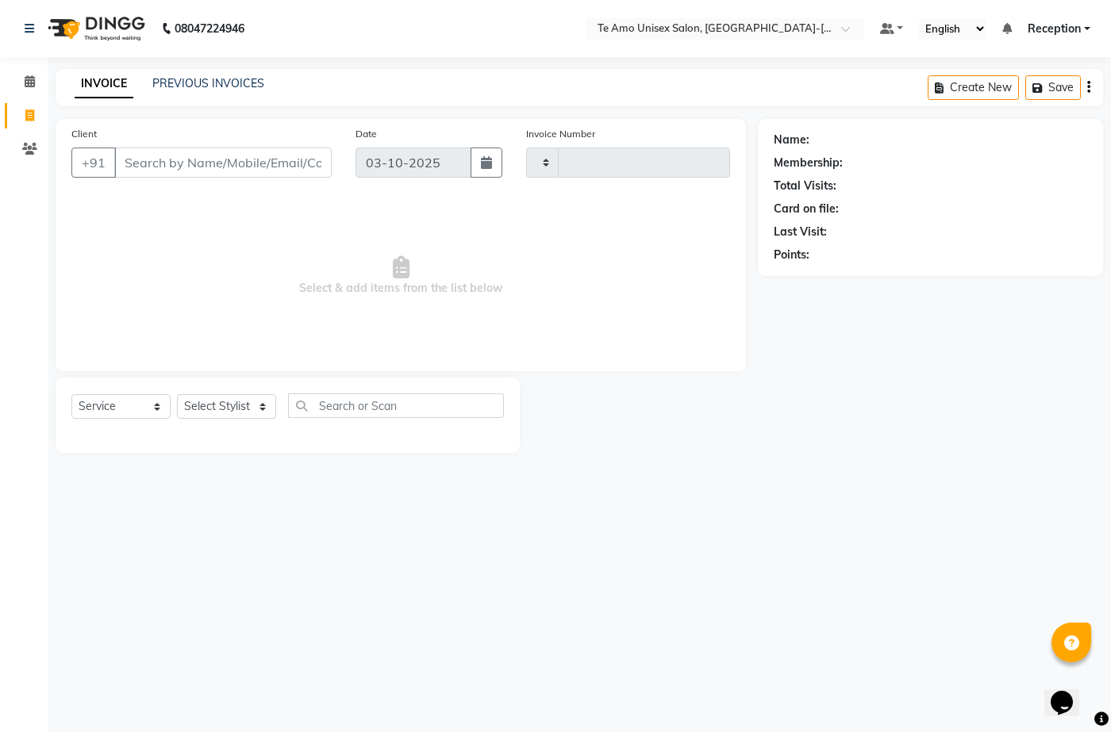
type input "2026"
select select "7836"
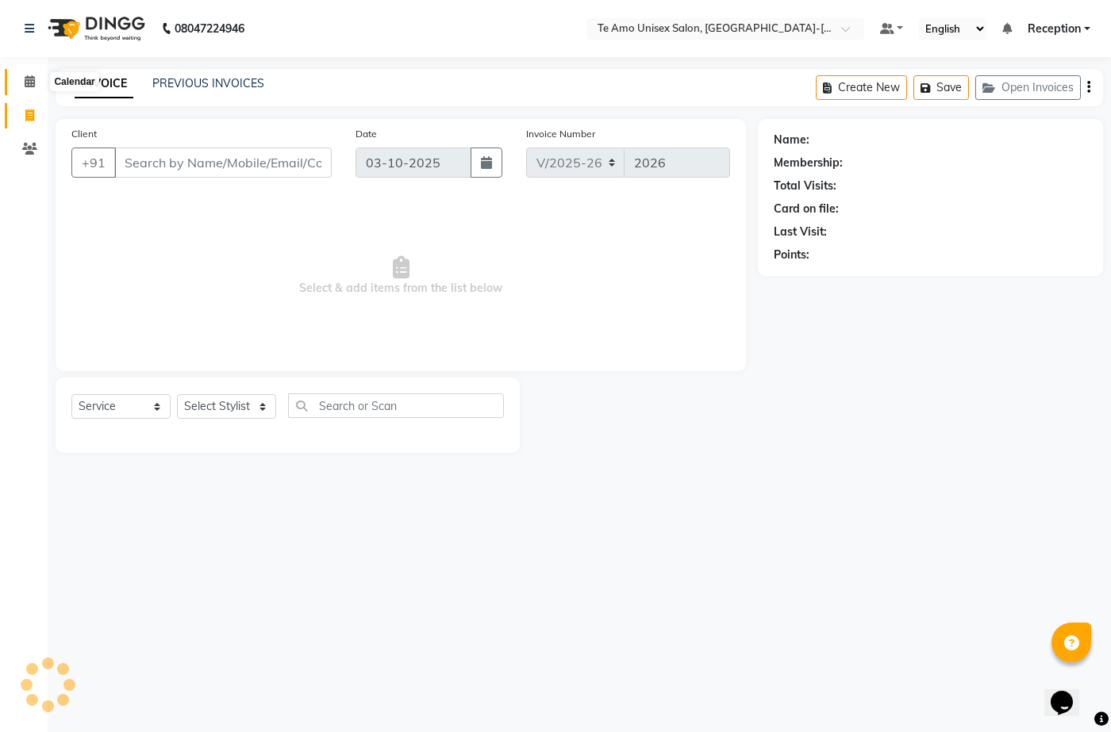
click at [33, 83] on icon at bounding box center [30, 81] width 10 height 12
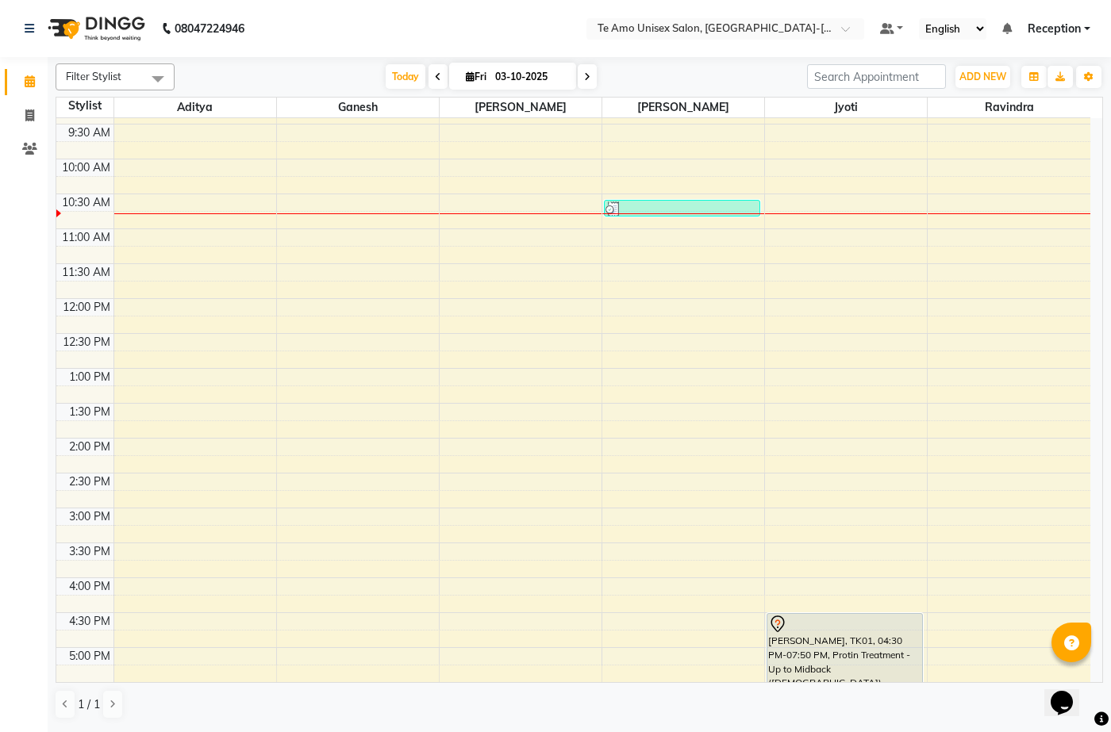
scroll to position [238, 0]
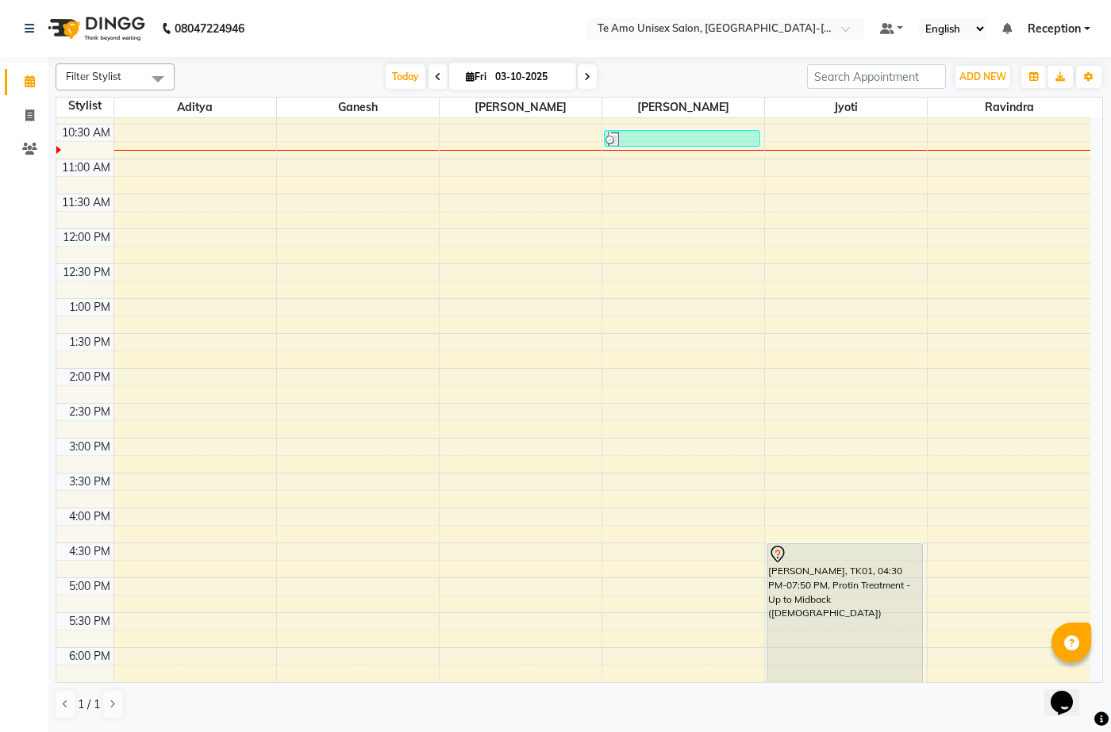
click at [490, 77] on input "03-10-2025" at bounding box center [529, 77] width 79 height 24
select select "10"
select select "2025"
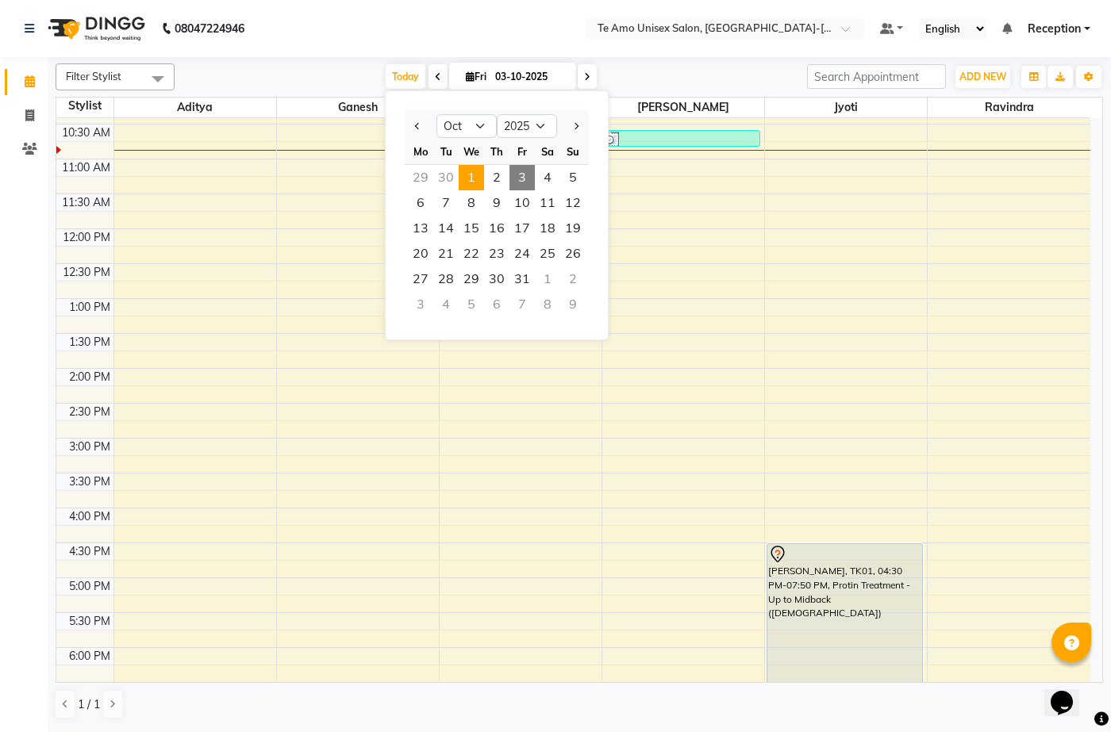
click at [478, 175] on span "1" at bounding box center [471, 177] width 25 height 25
type input "01-10-2025"
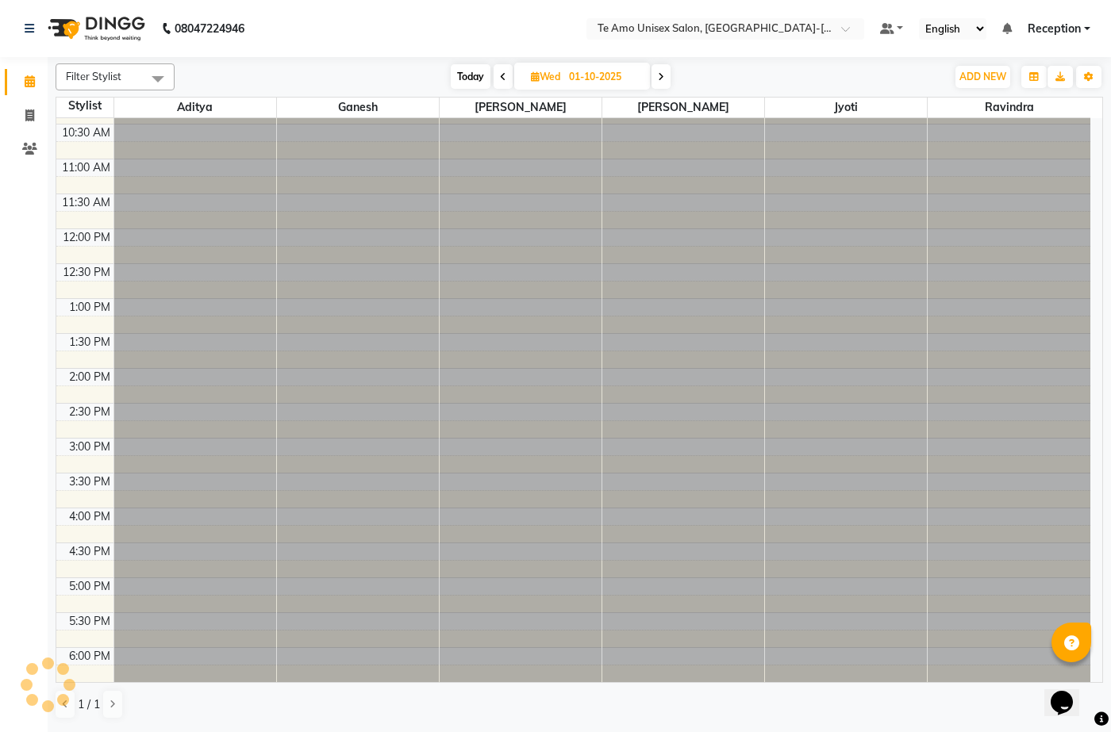
click at [478, 175] on div at bounding box center [521, 473] width 162 height 1186
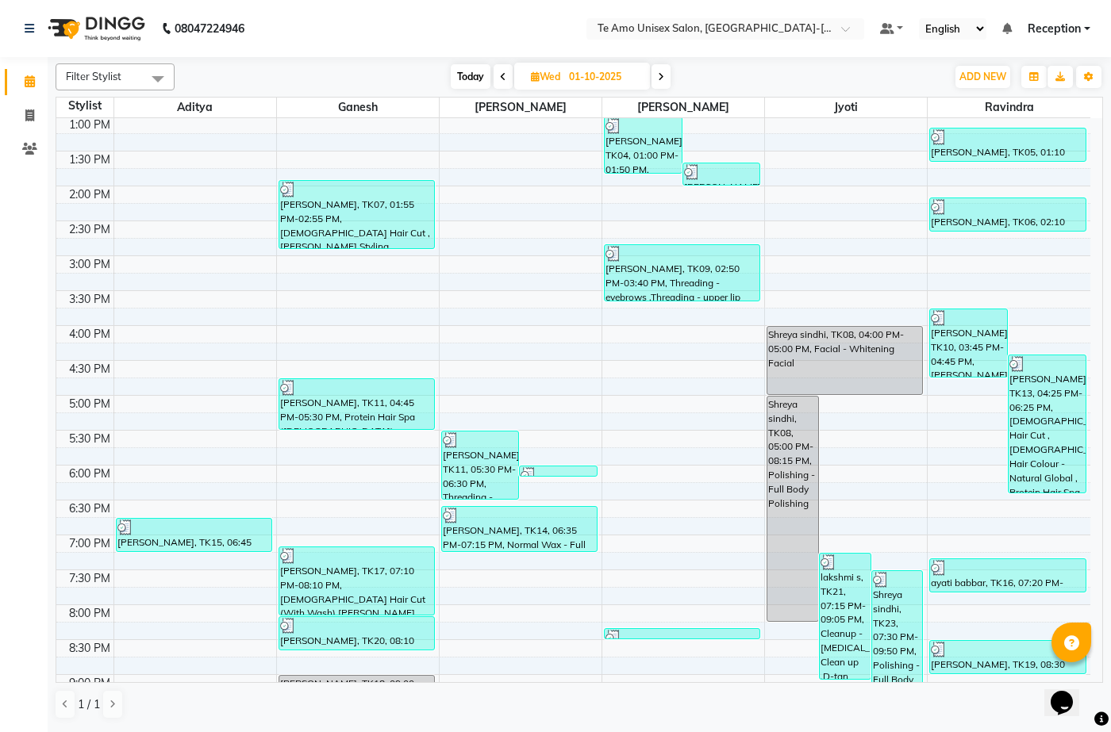
scroll to position [384, 0]
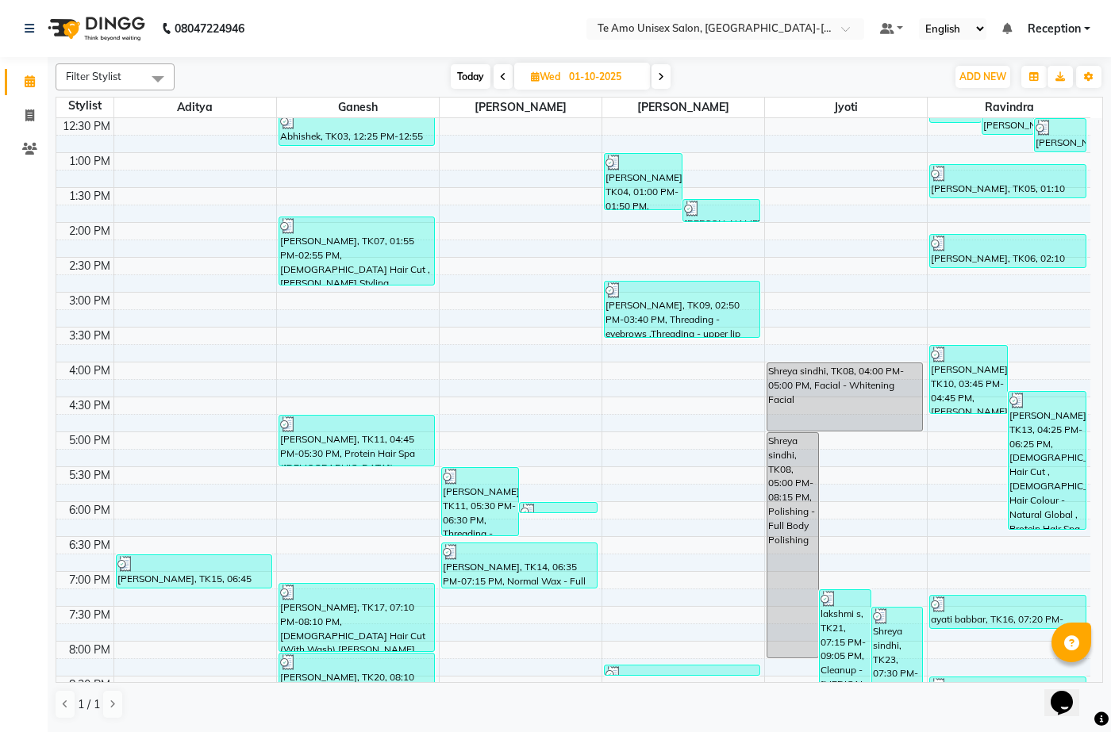
click at [578, 71] on input "01-10-2025" at bounding box center [603, 77] width 79 height 24
select select "10"
select select "2025"
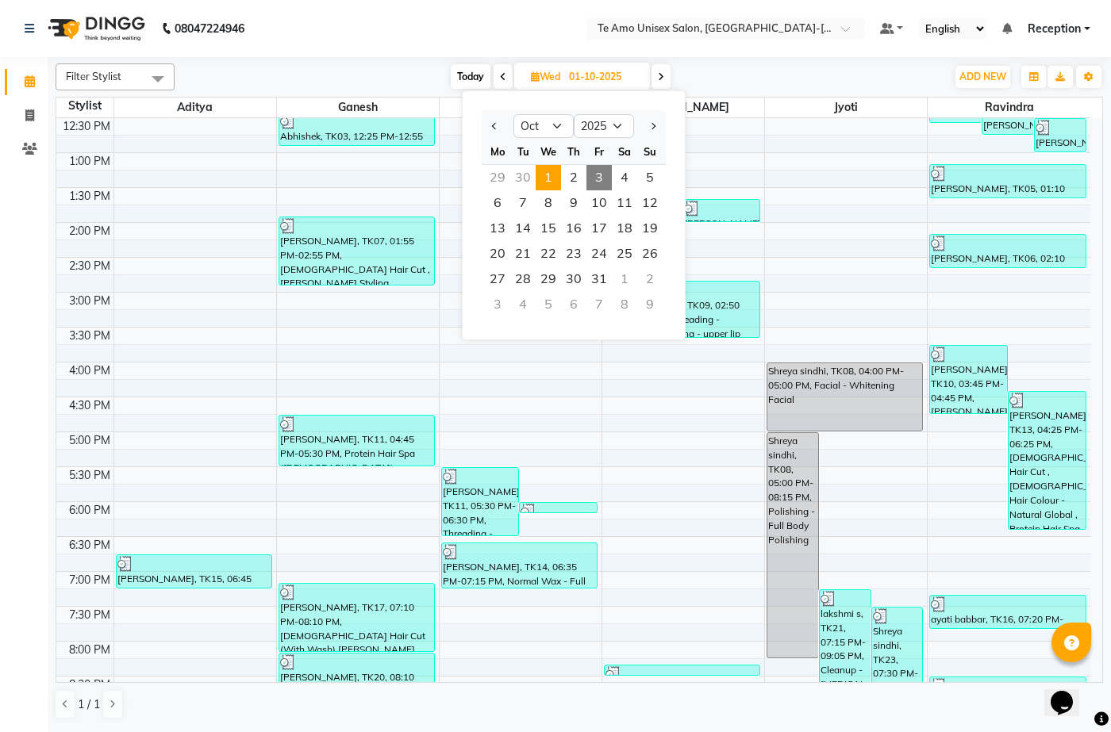
click at [601, 174] on span "3" at bounding box center [598, 177] width 25 height 25
type input "03-10-2025"
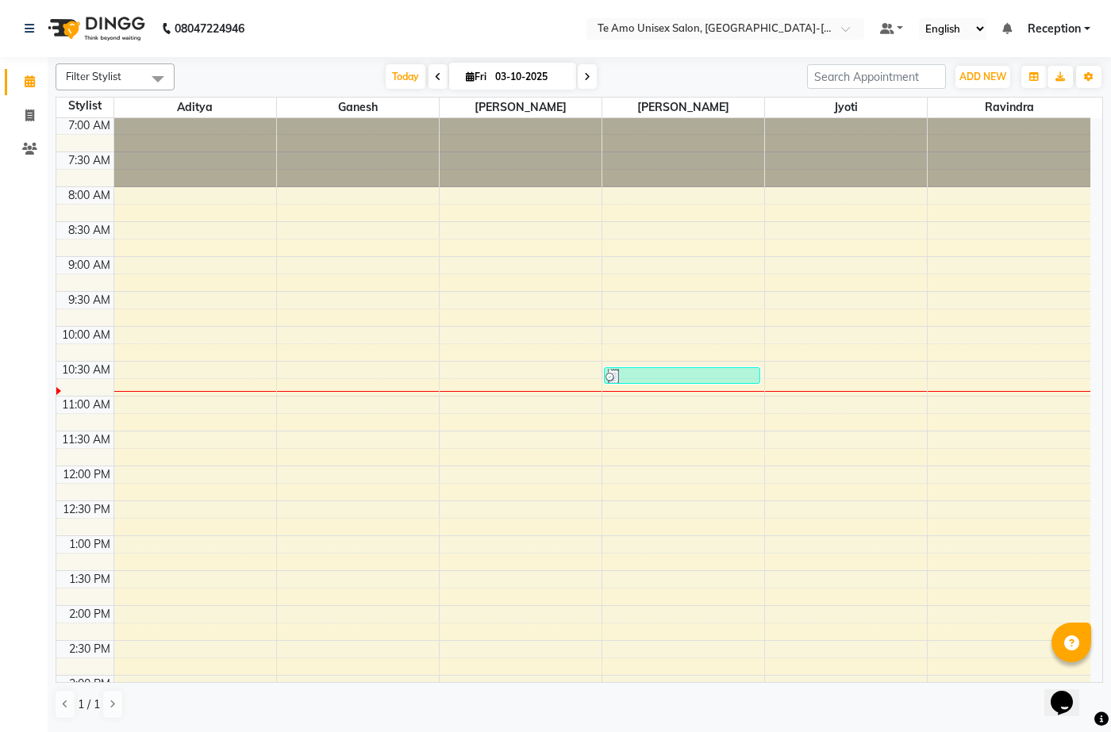
scroll to position [0, 0]
